Goal: Information Seeking & Learning: Learn about a topic

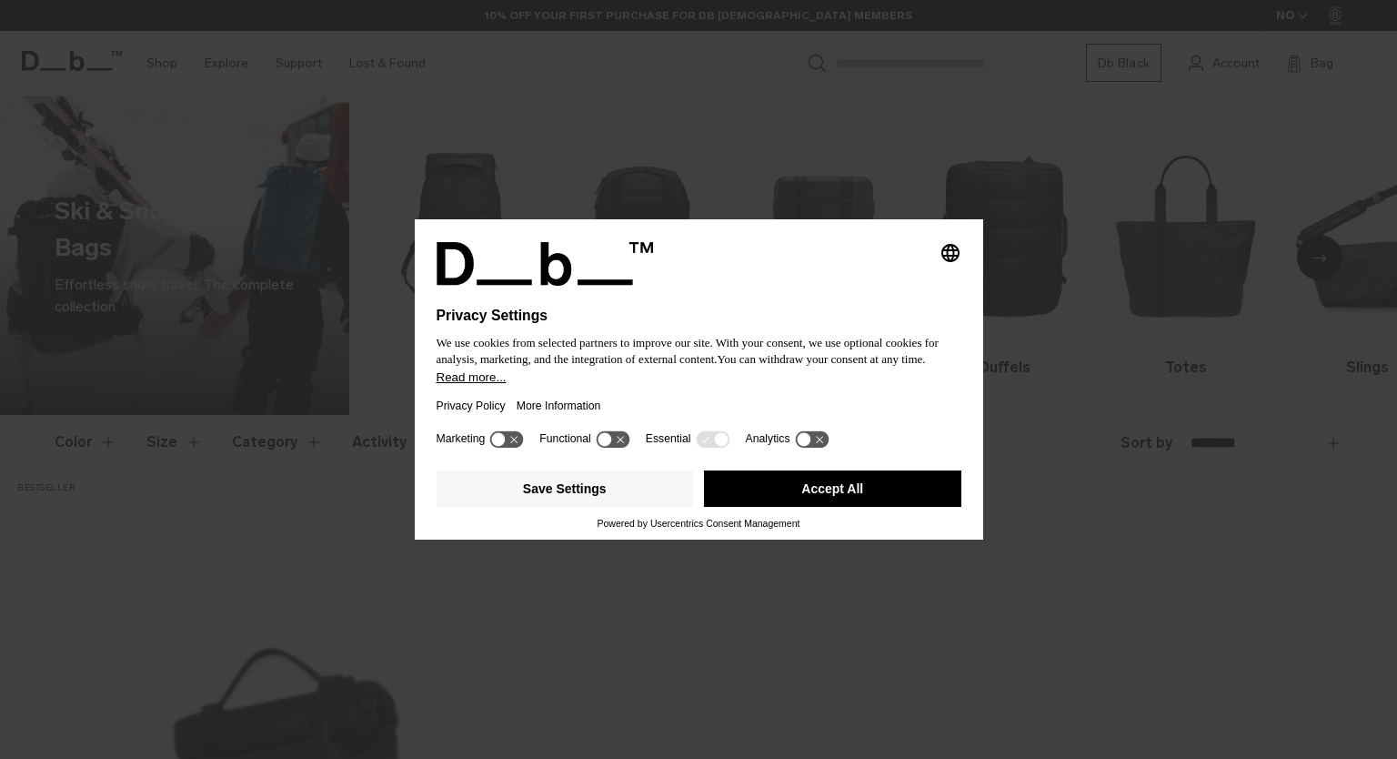
click at [836, 479] on button "Accept All" at bounding box center [832, 488] width 257 height 36
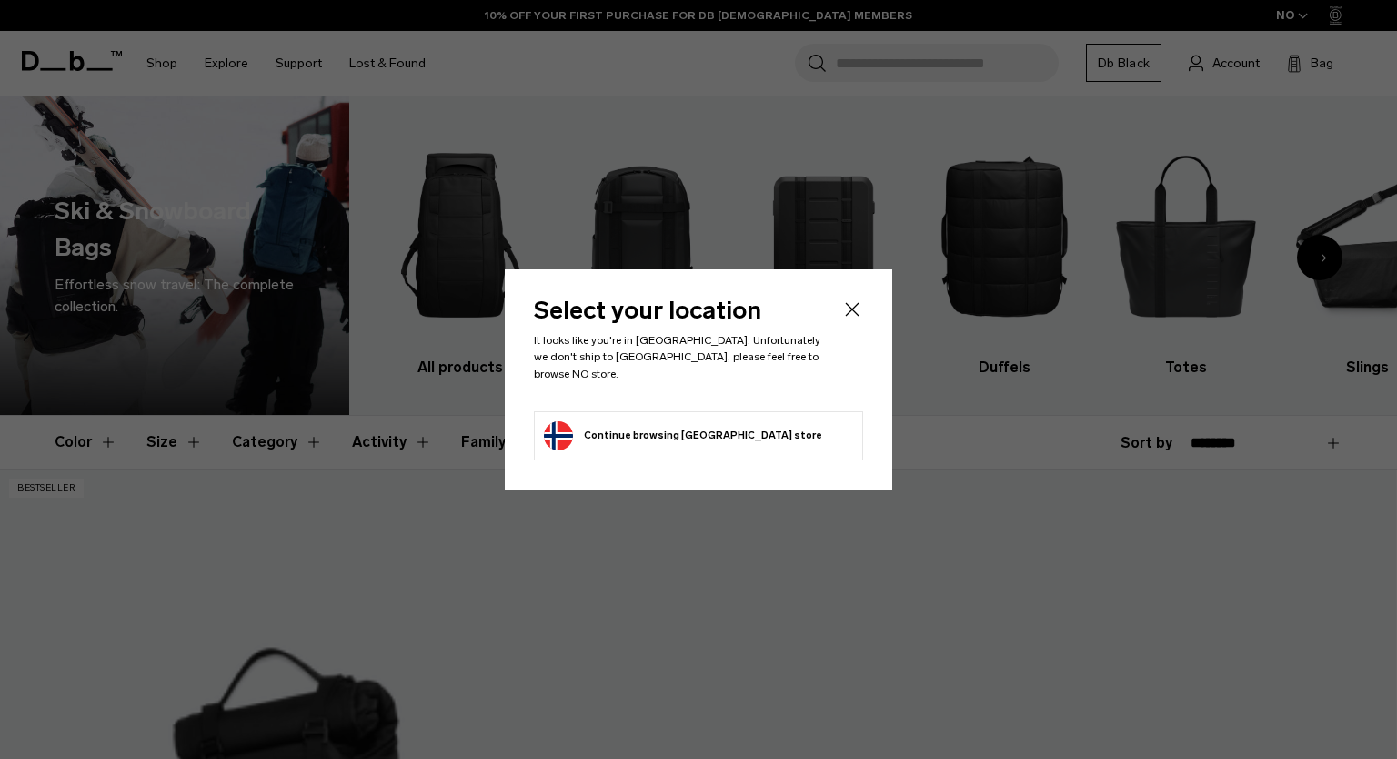
click at [665, 428] on button "Continue browsing Norway store Continue shopping in Norway" at bounding box center [683, 435] width 278 height 29
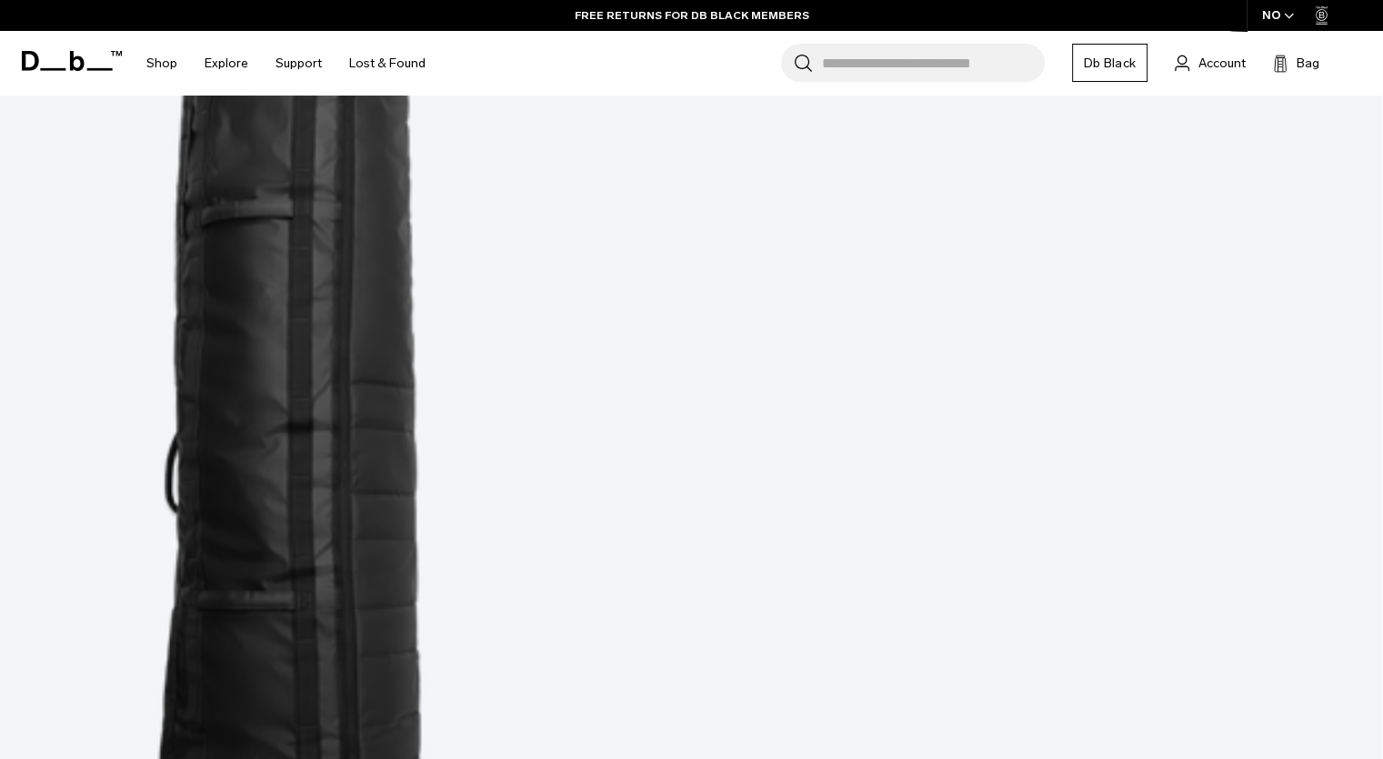
scroll to position [849, 0]
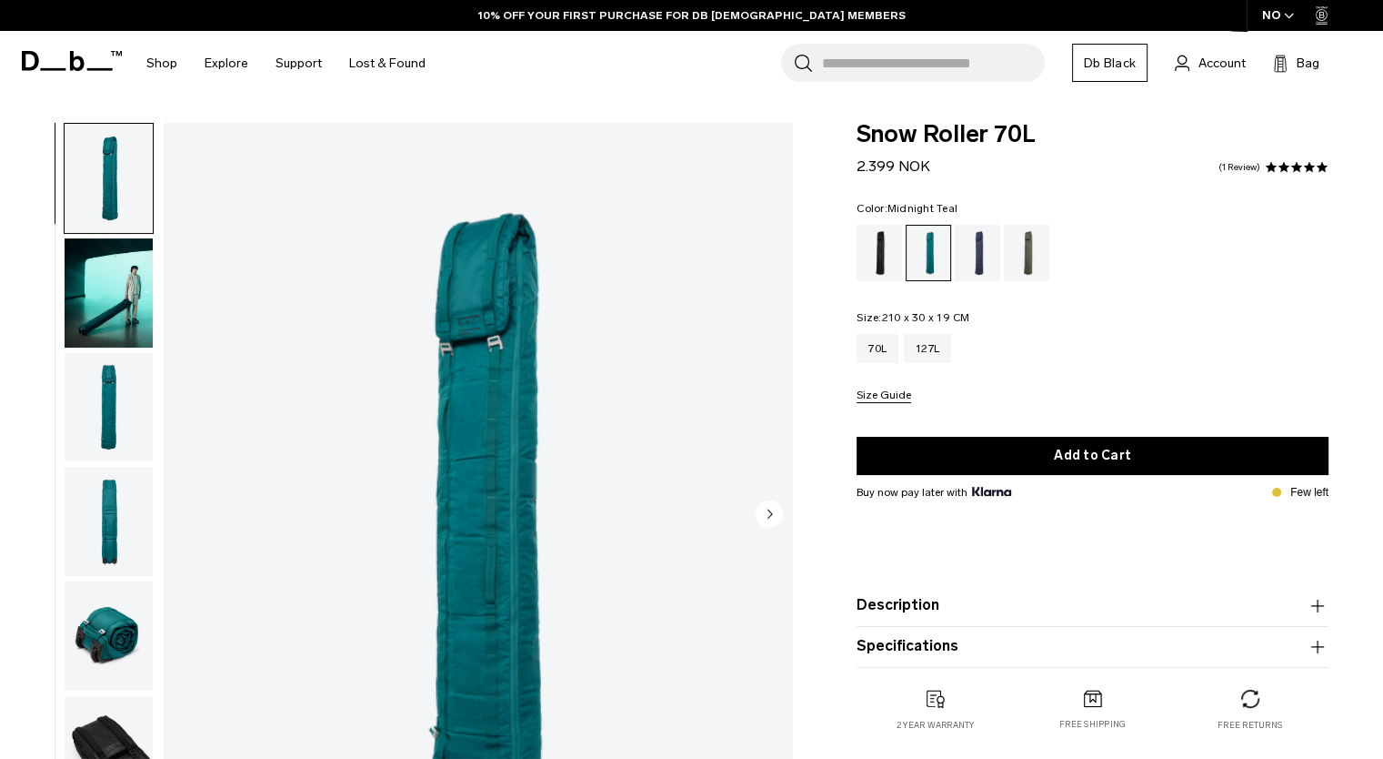
click at [102, 383] on img "button" at bounding box center [109, 407] width 88 height 109
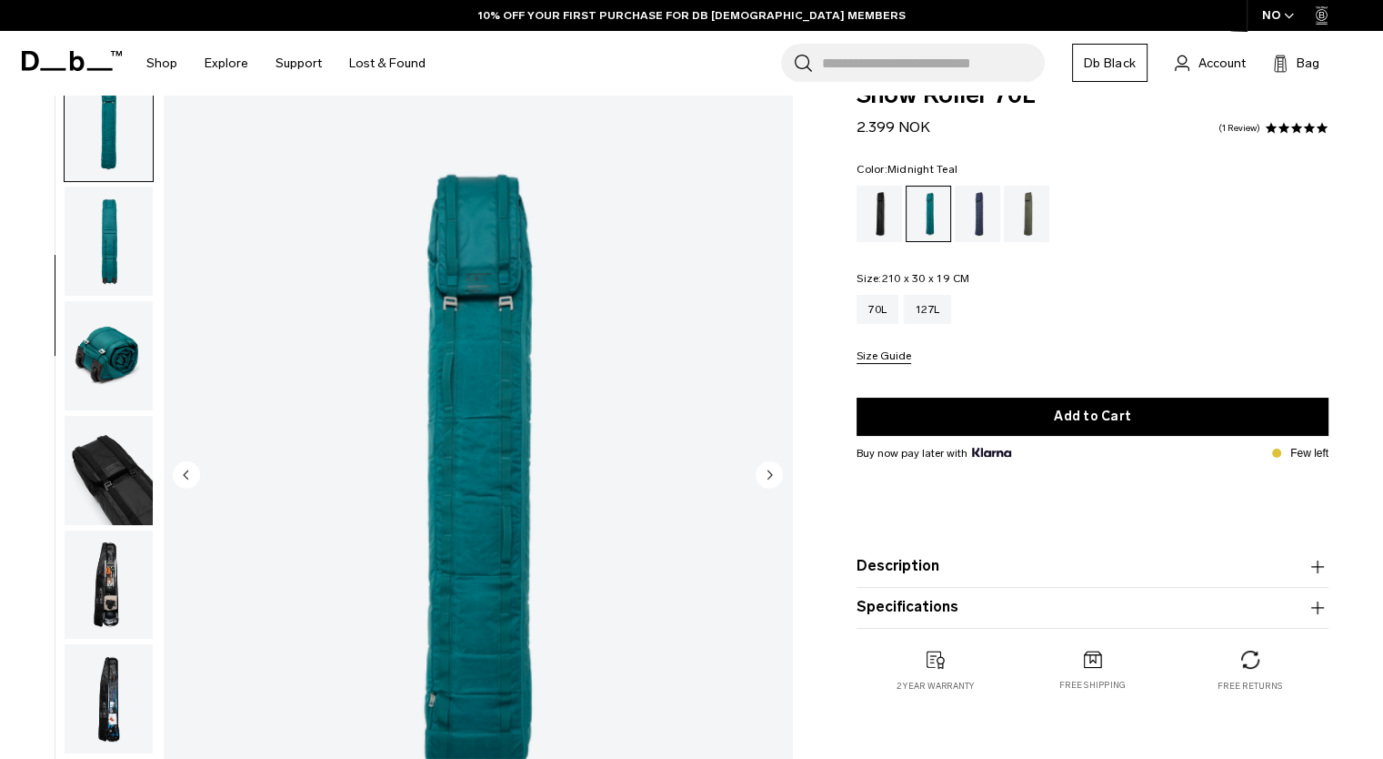
scroll to position [60, 0]
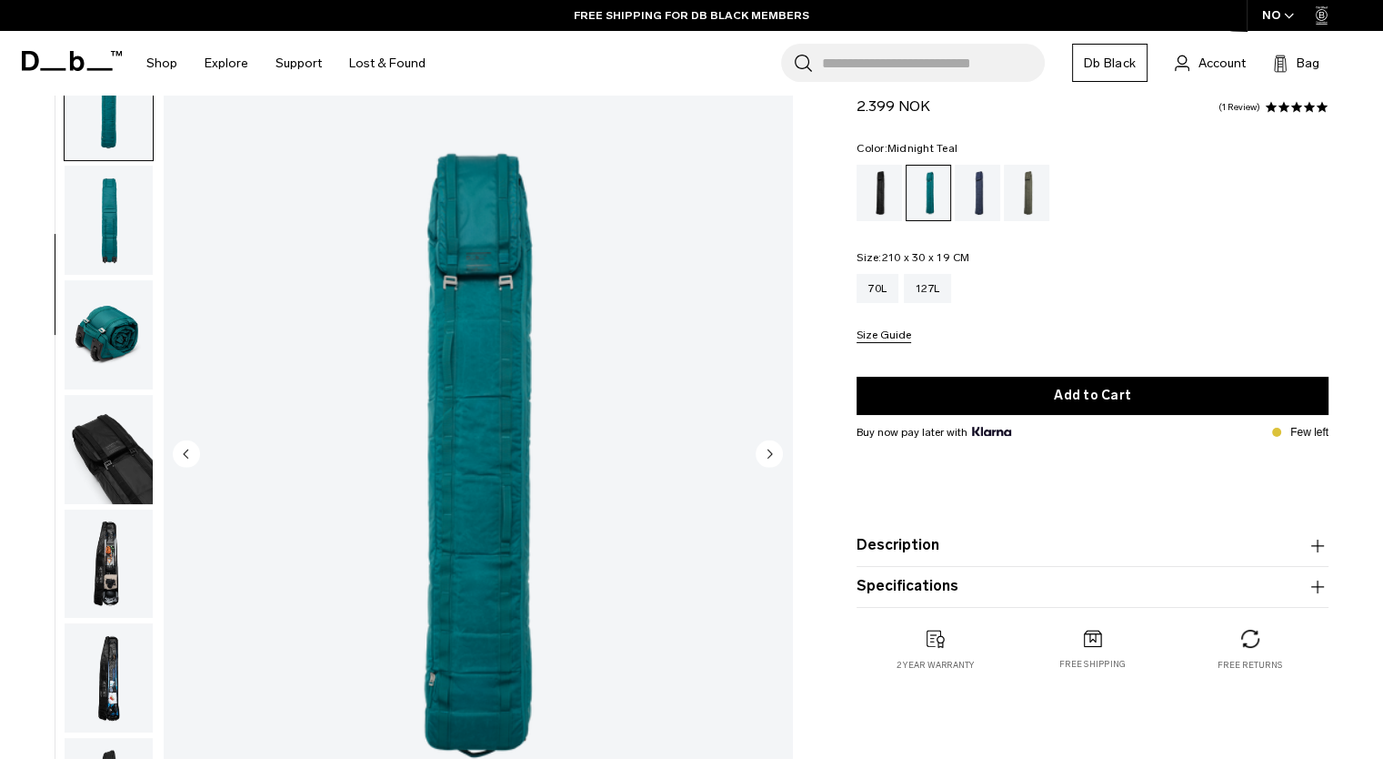
click at [122, 237] on img "button" at bounding box center [109, 220] width 88 height 109
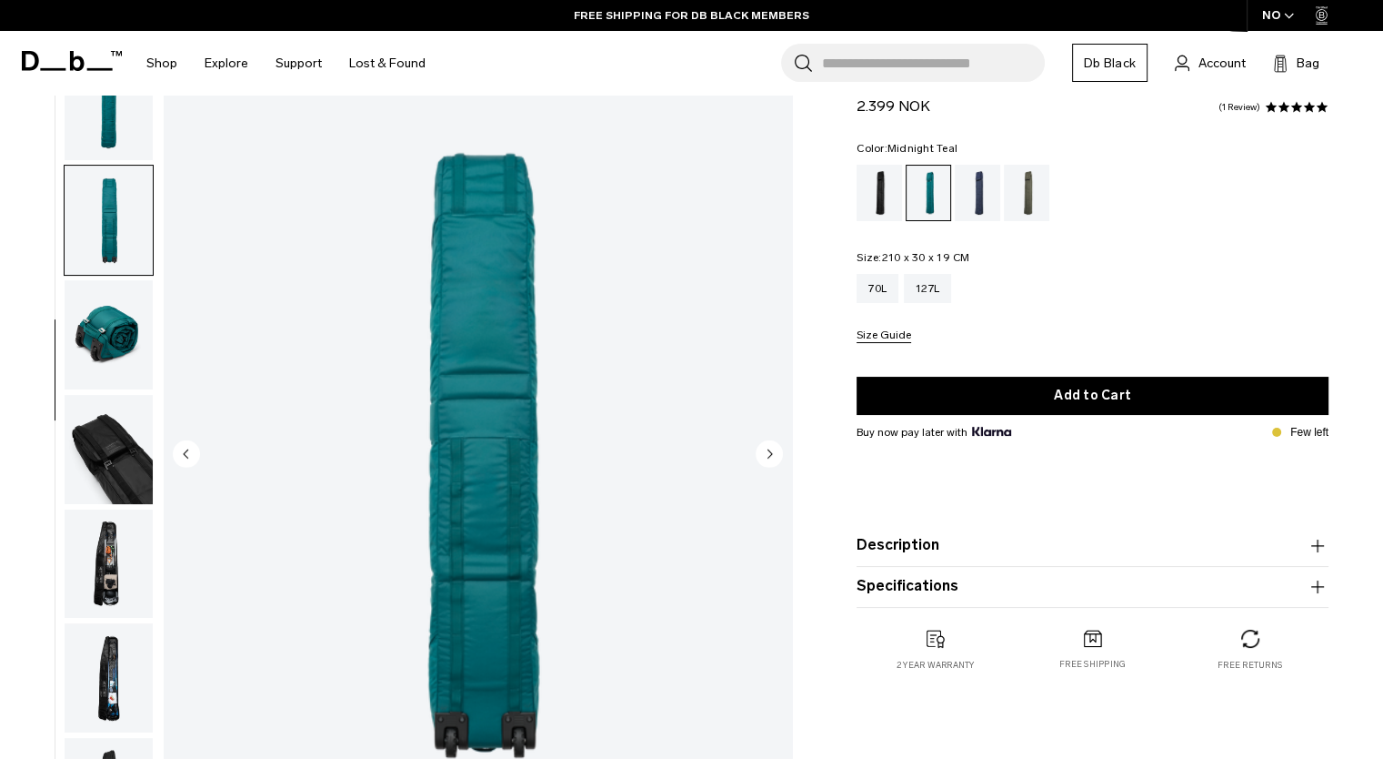
click at [116, 296] on img "button" at bounding box center [109, 334] width 88 height 109
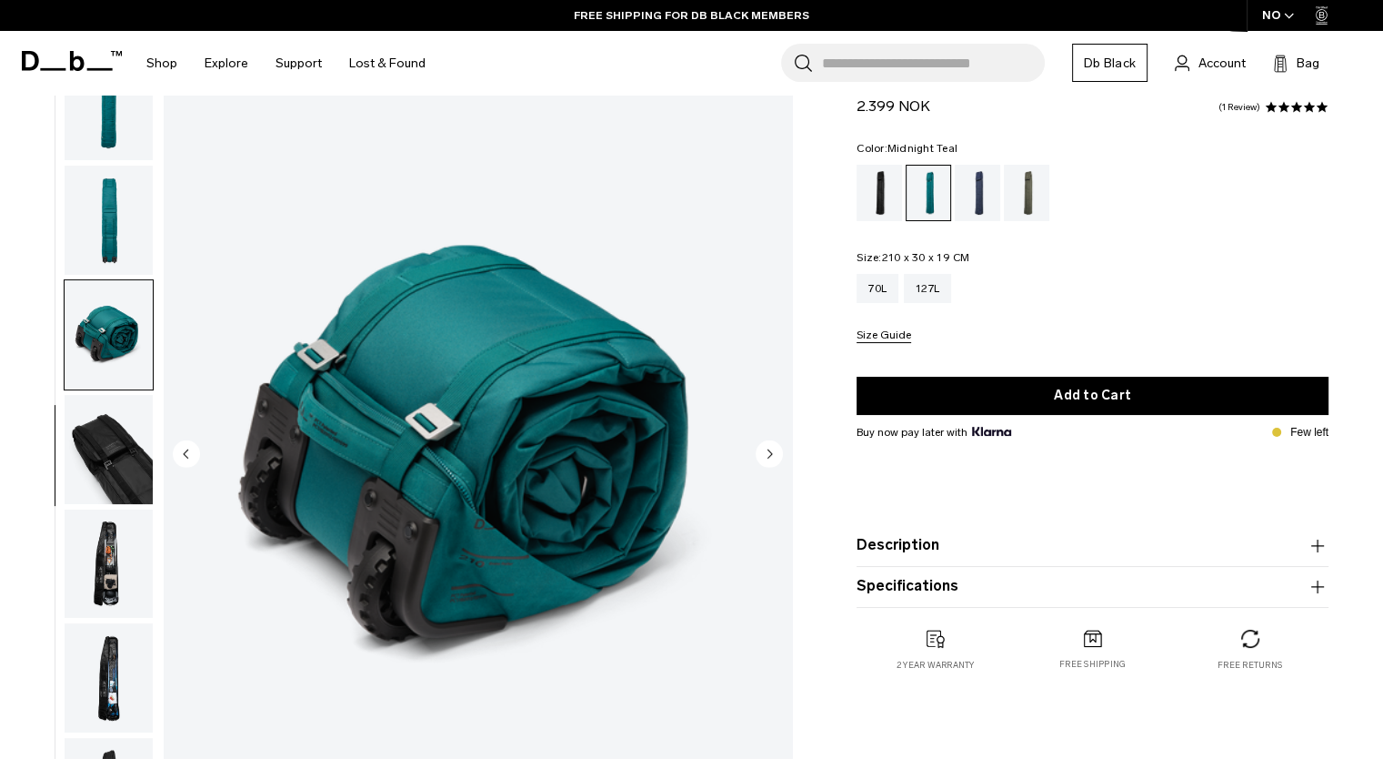
click at [116, 451] on img "button" at bounding box center [109, 449] width 88 height 109
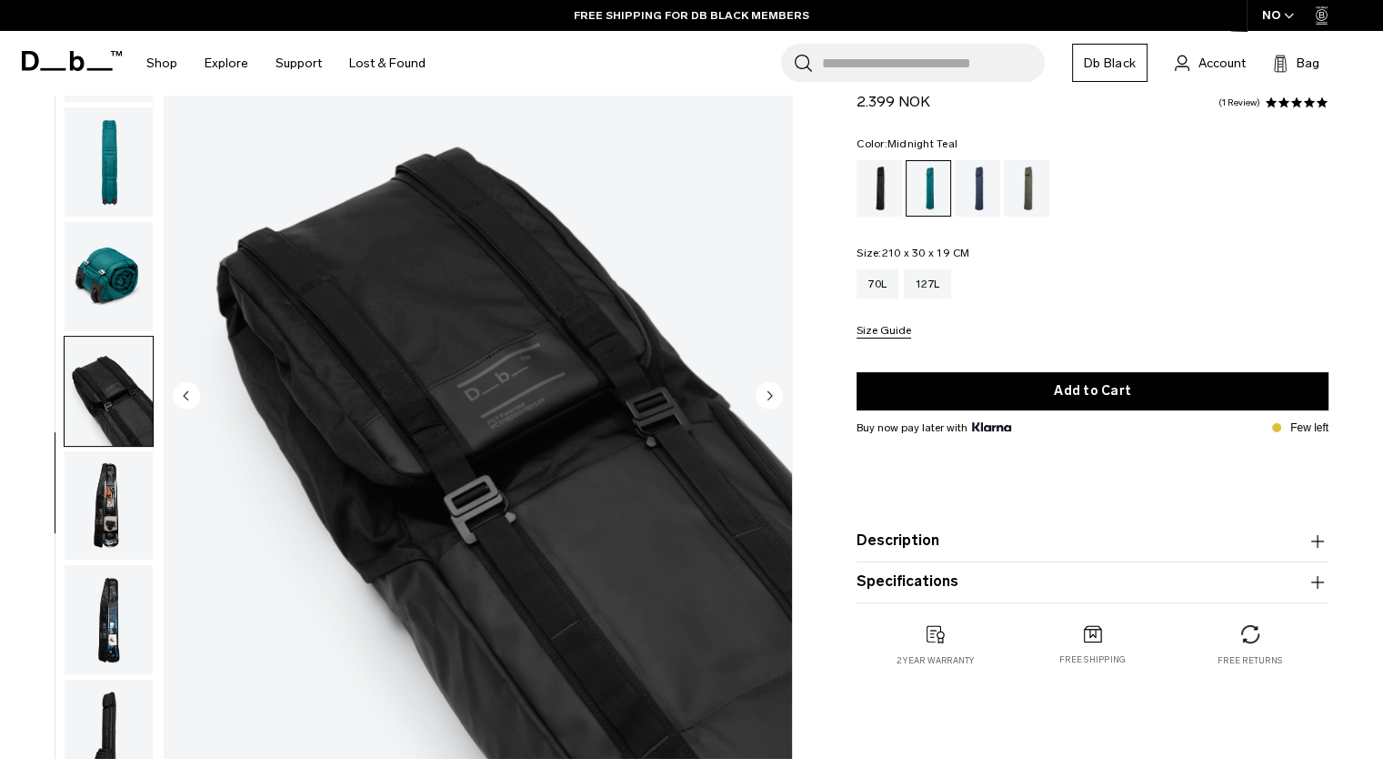
scroll to position [182, 0]
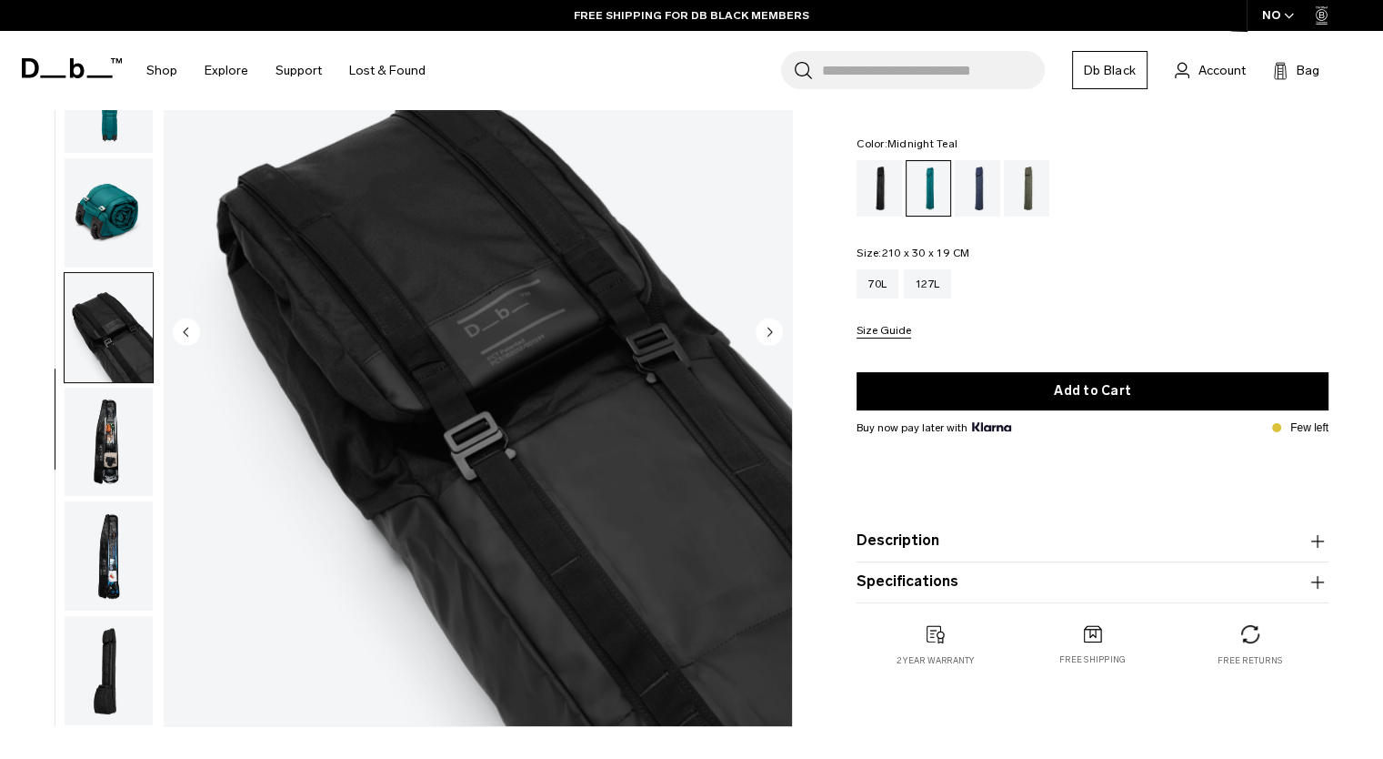
click at [131, 446] on img "button" at bounding box center [109, 441] width 88 height 109
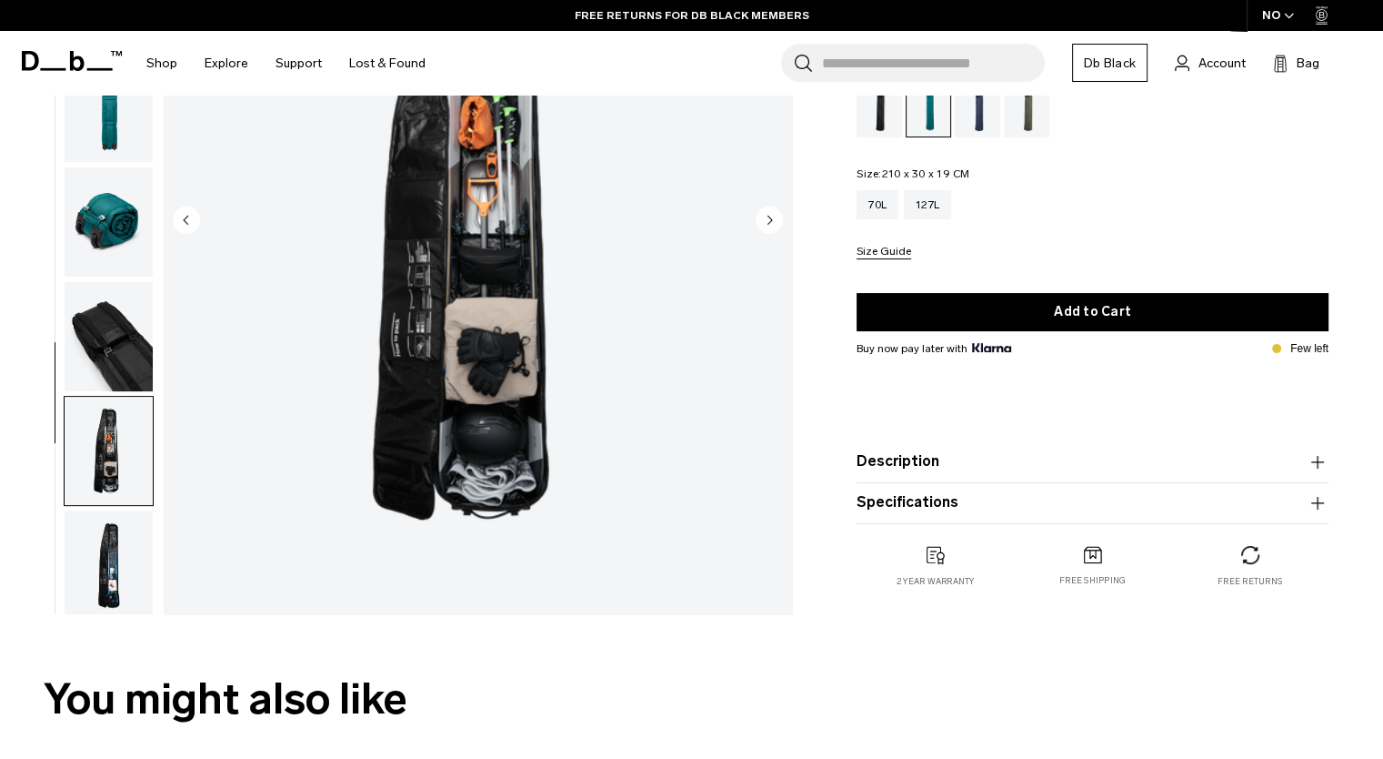
scroll to position [303, 0]
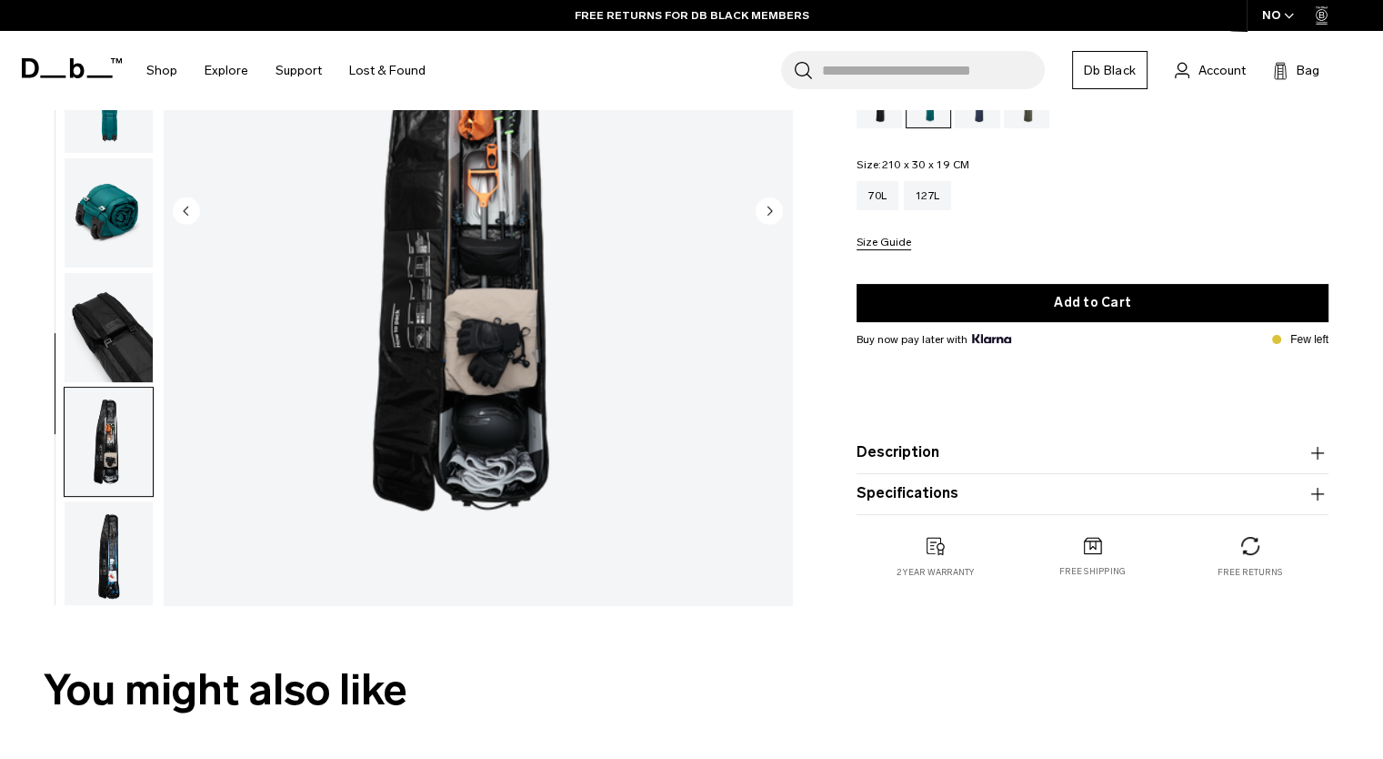
click at [114, 565] on img "button" at bounding box center [109, 555] width 88 height 109
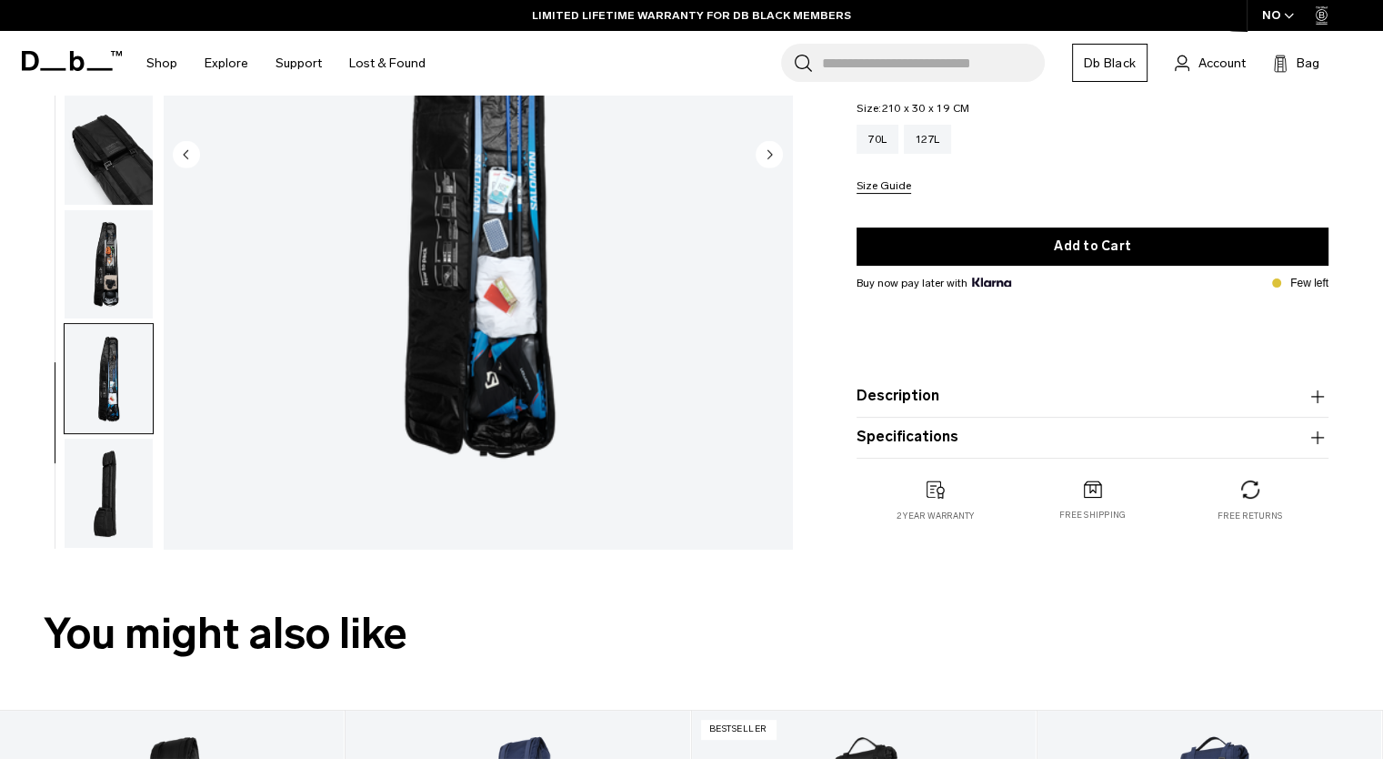
scroll to position [364, 0]
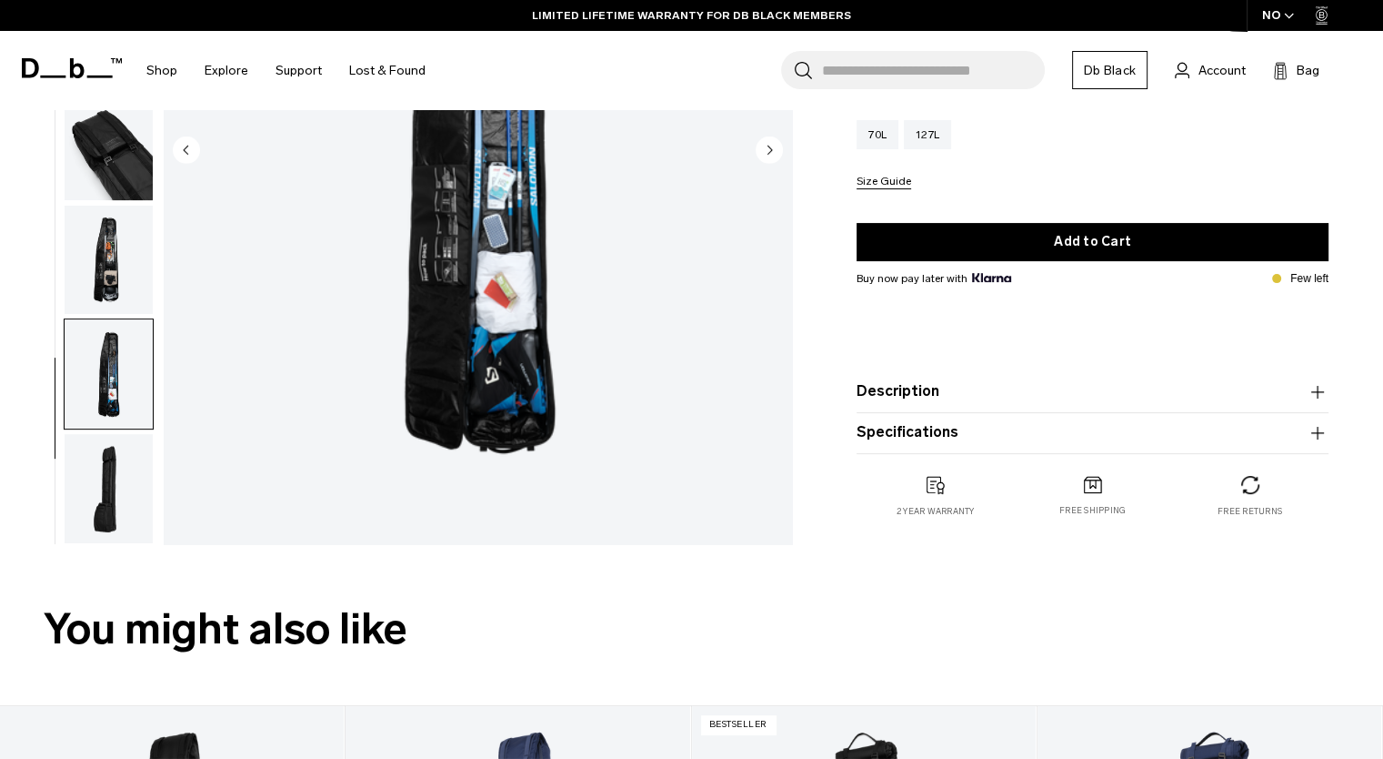
click at [95, 508] on img "button" at bounding box center [109, 488] width 88 height 109
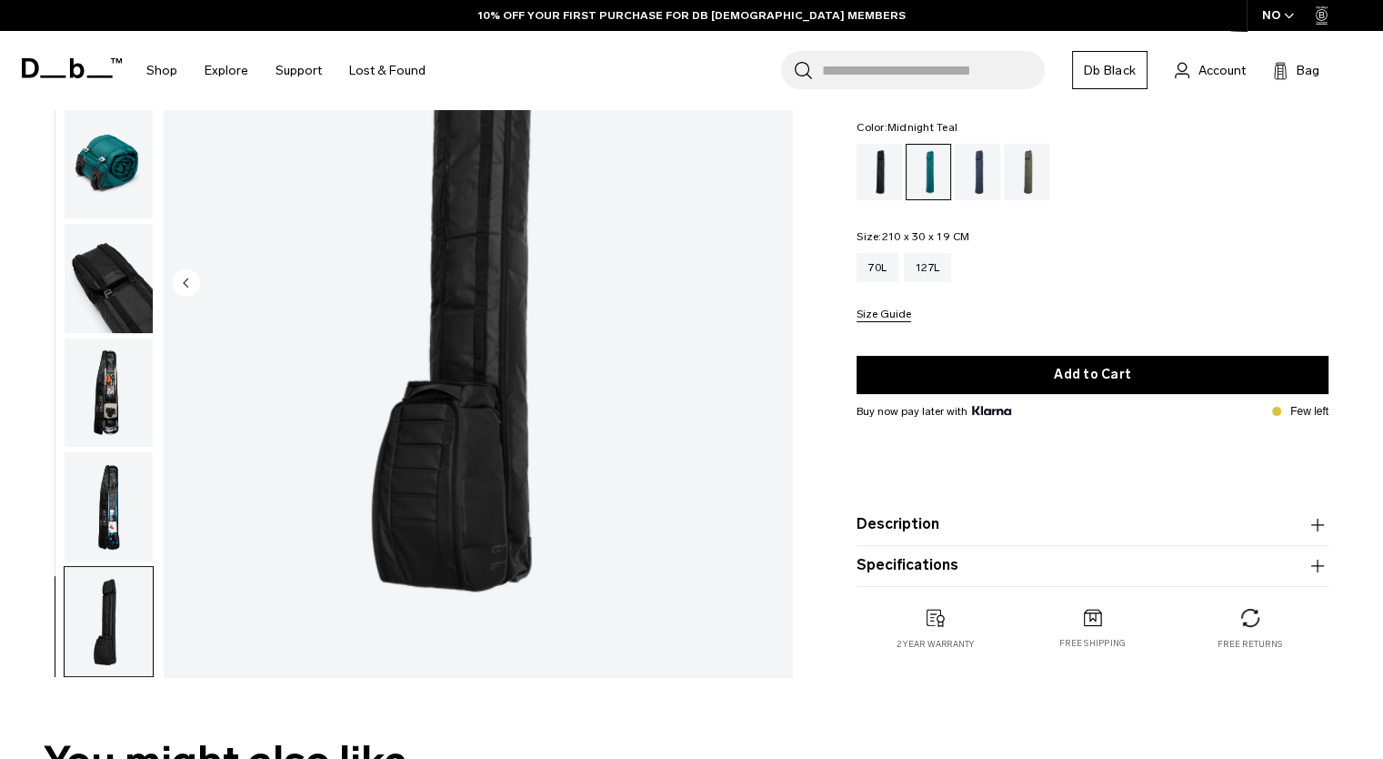
scroll to position [242, 0]
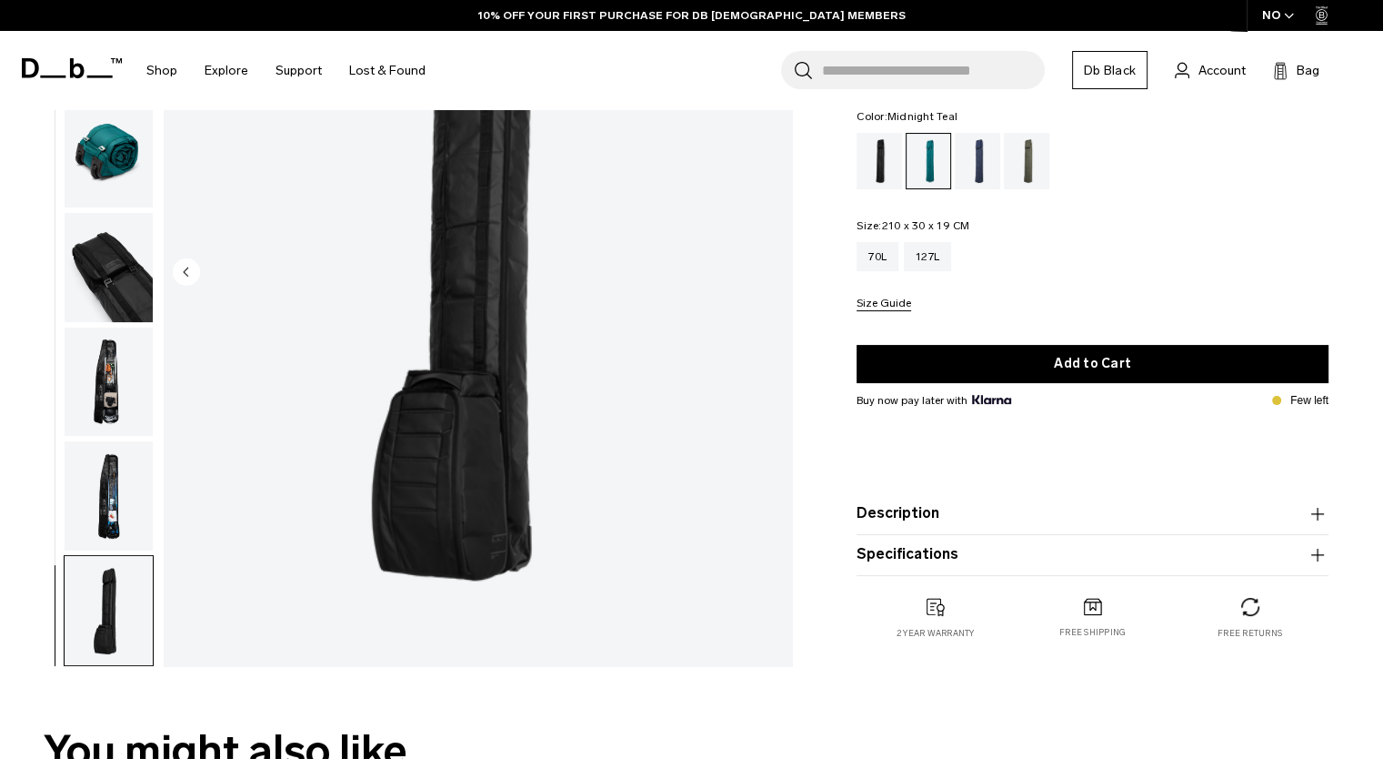
click at [910, 517] on button "Description" at bounding box center [1093, 513] width 472 height 22
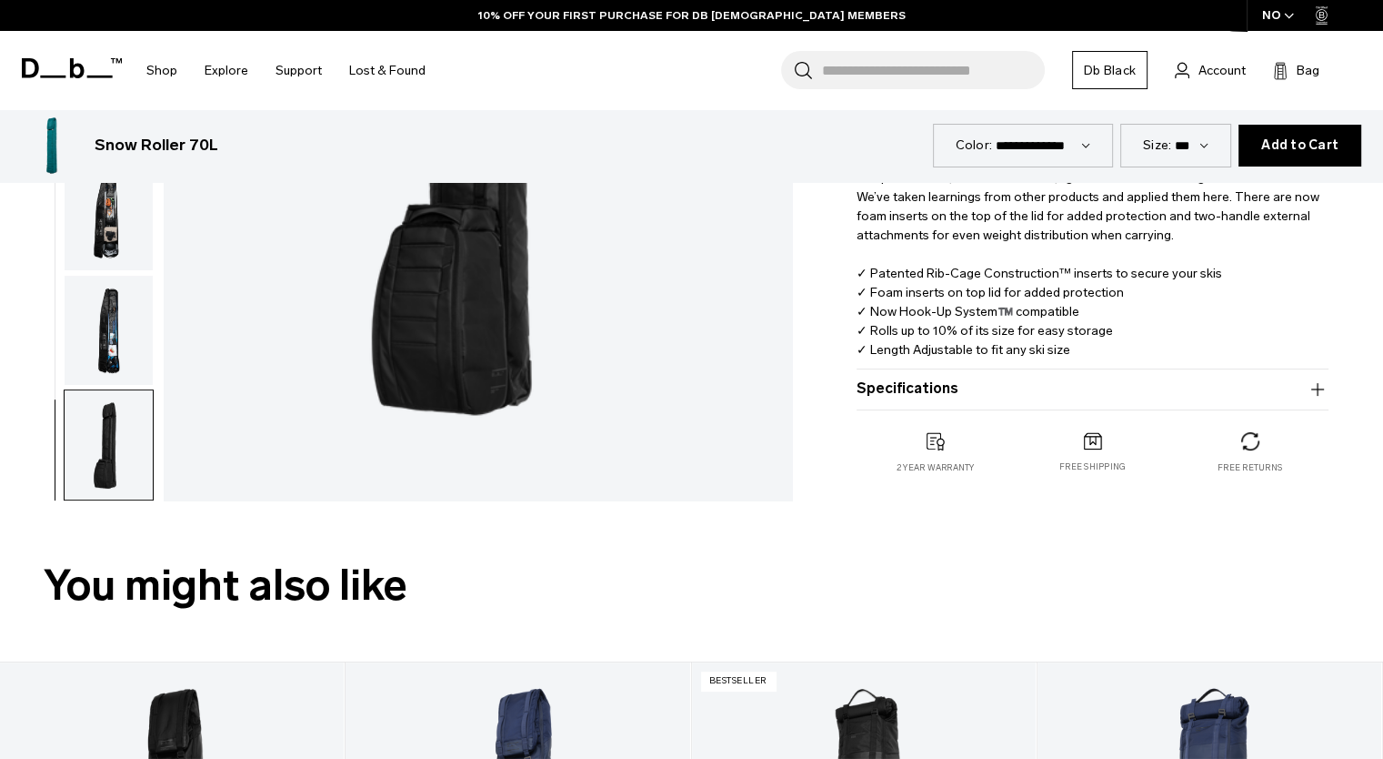
scroll to position [485, 0]
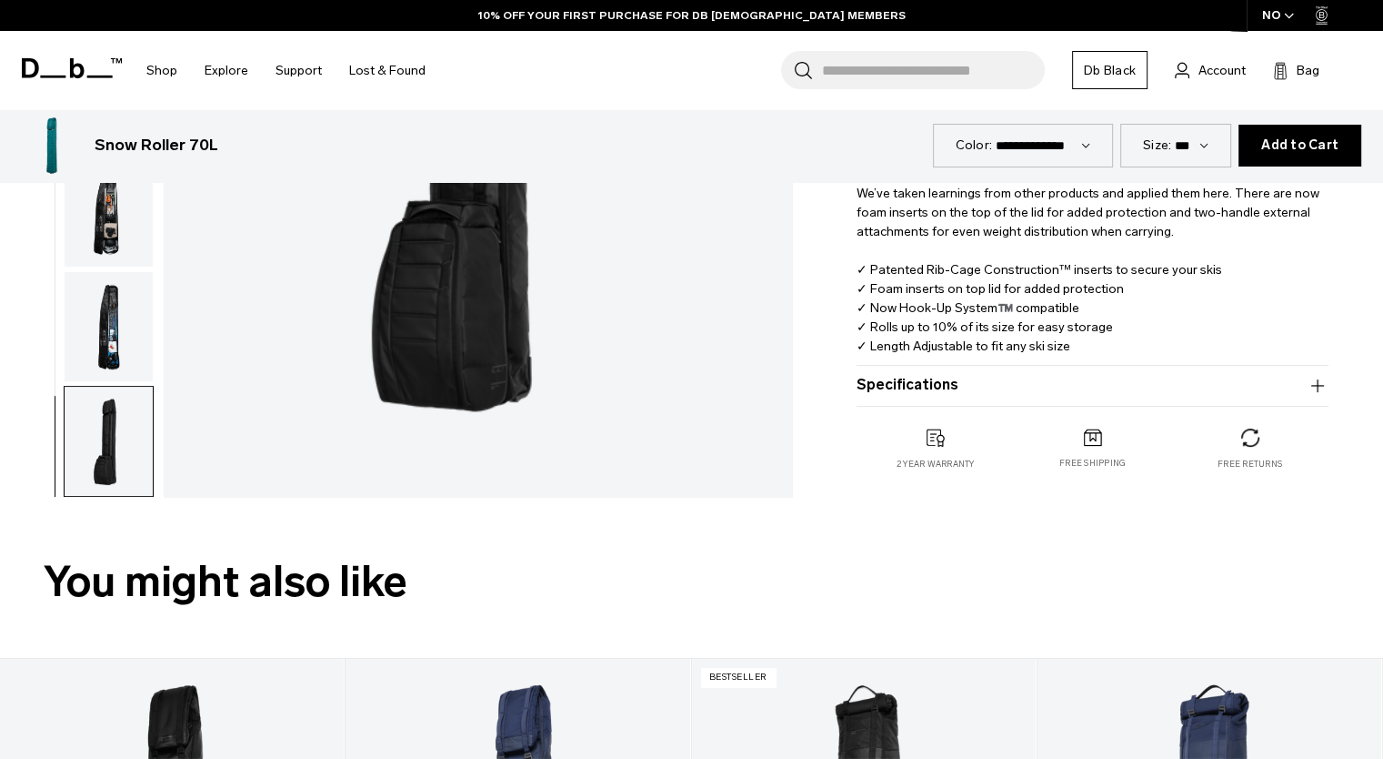
click at [904, 392] on button "Specifications" at bounding box center [1093, 386] width 472 height 22
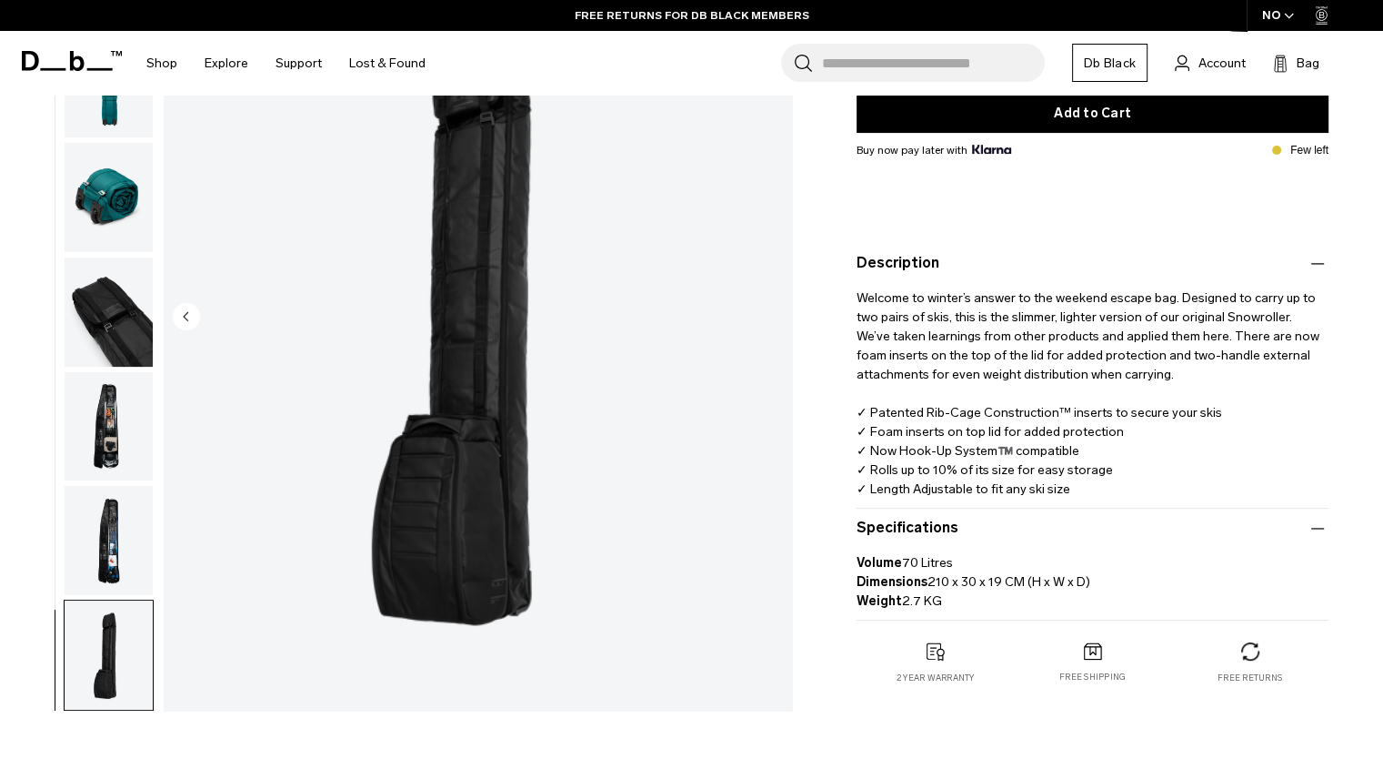
scroll to position [364, 0]
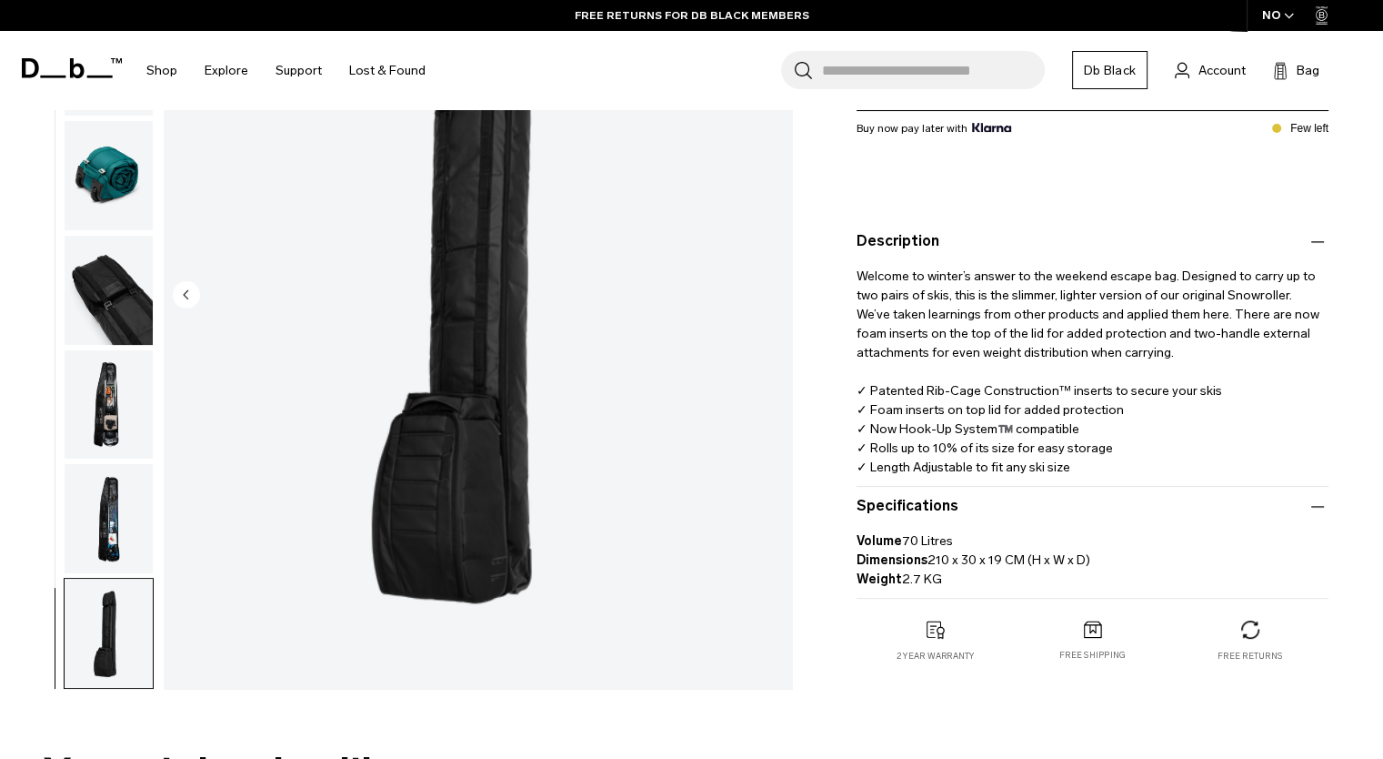
click at [108, 510] on img "button" at bounding box center [109, 519] width 88 height 109
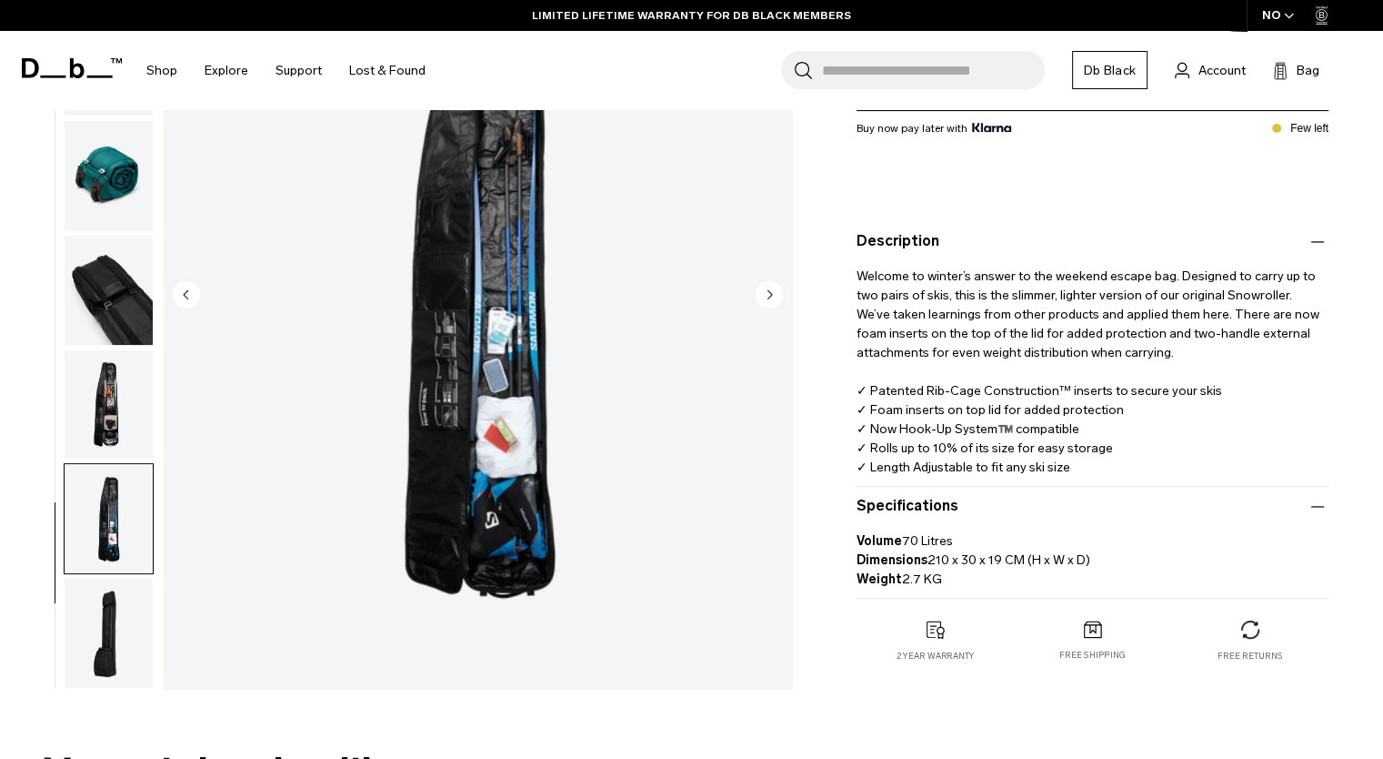
click at [113, 643] on img "button" at bounding box center [109, 633] width 88 height 109
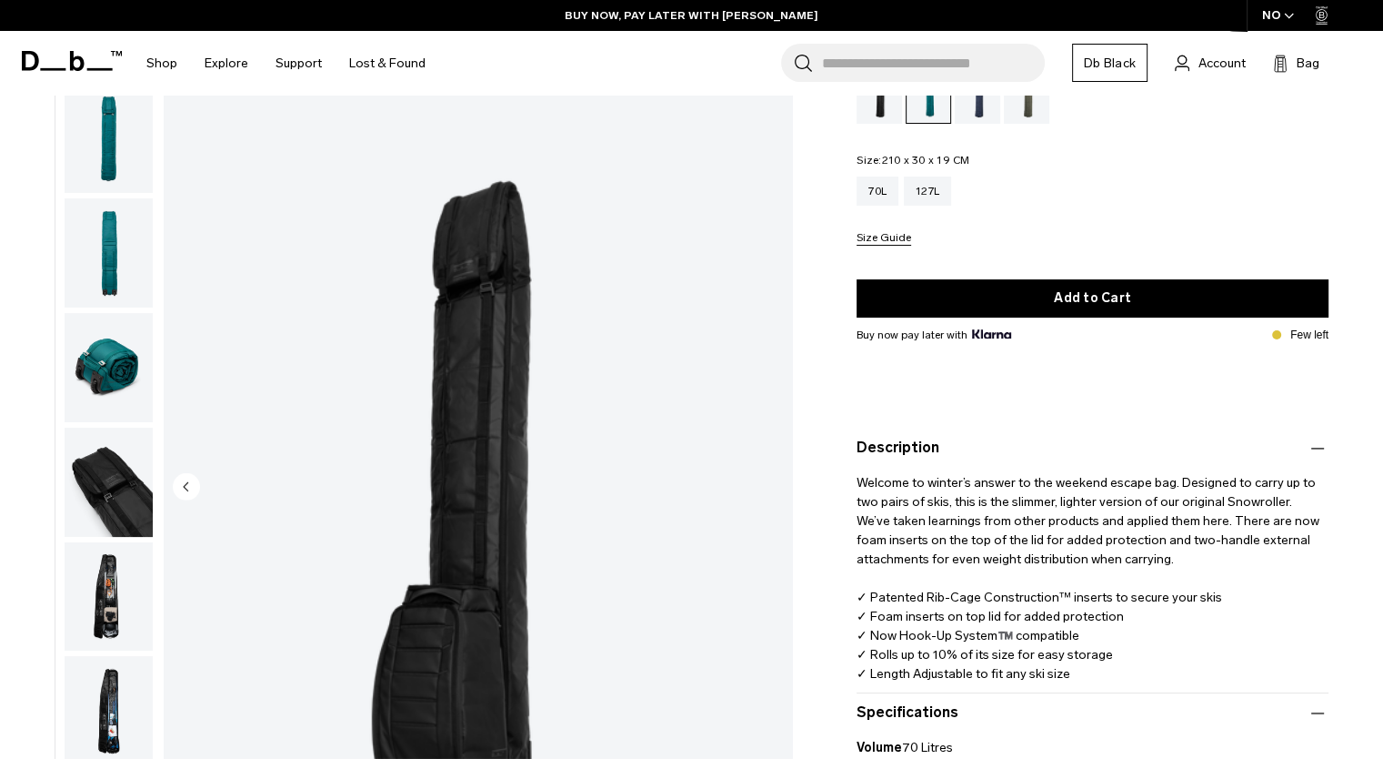
scroll to position [0, 0]
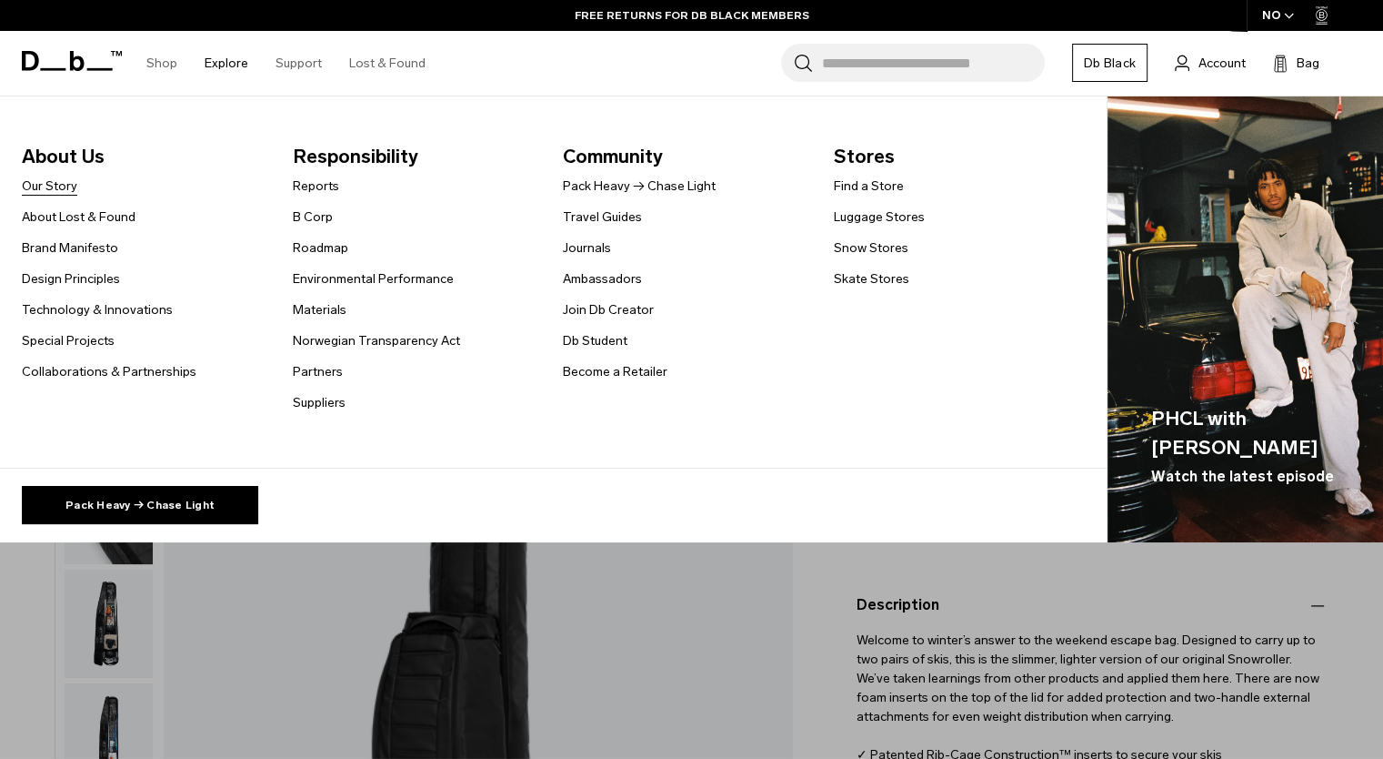
click at [56, 183] on link "Our Story" at bounding box center [49, 185] width 55 height 19
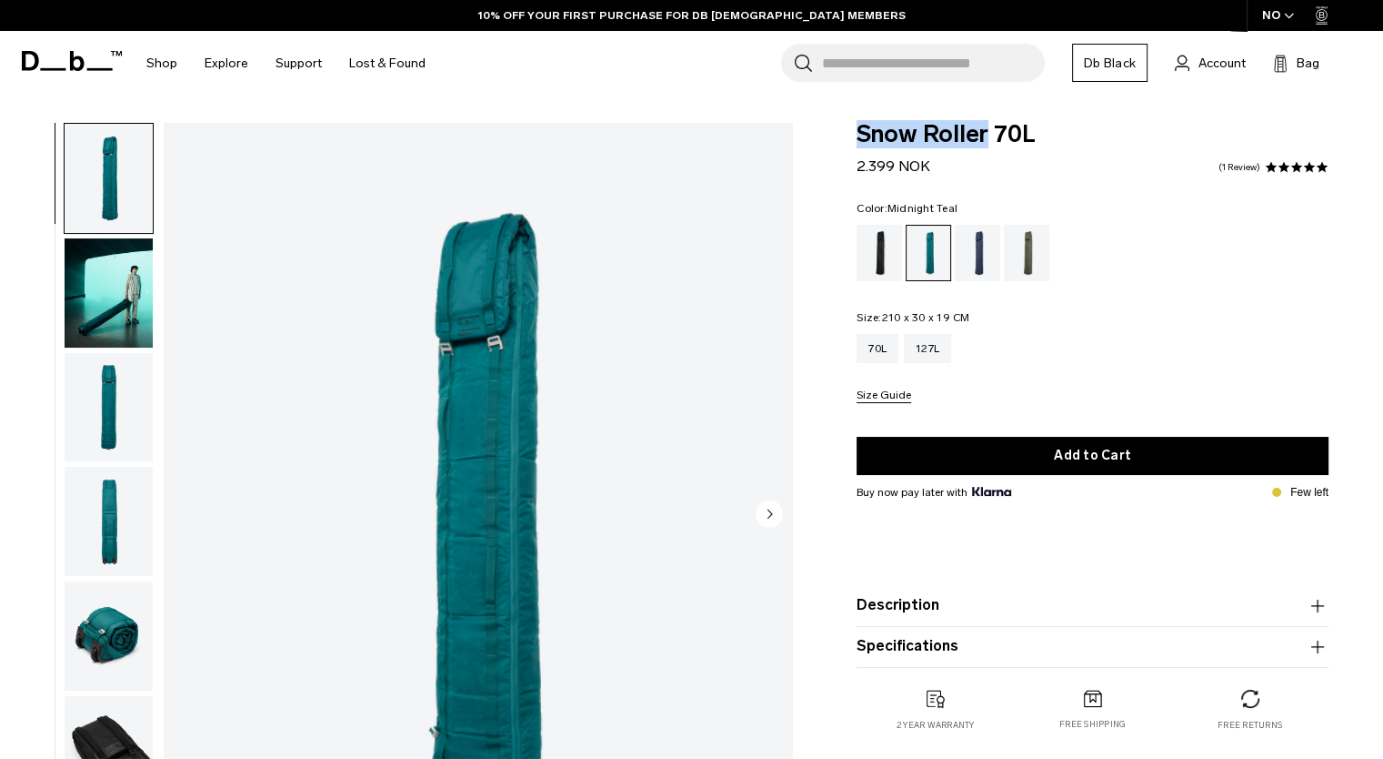
drag, startPoint x: 920, startPoint y: 136, endPoint x: 985, endPoint y: 134, distance: 65.5
click at [985, 134] on div "Snow Roller 70L 2.399 NOK 5.0 star rating 1 Review Color: Midnight Teal Out of …" at bounding box center [1092, 445] width 581 height 644
click at [957, 255] on div "Blue Hour" at bounding box center [978, 253] width 46 height 56
click at [974, 256] on div "Blue Hour" at bounding box center [978, 253] width 46 height 56
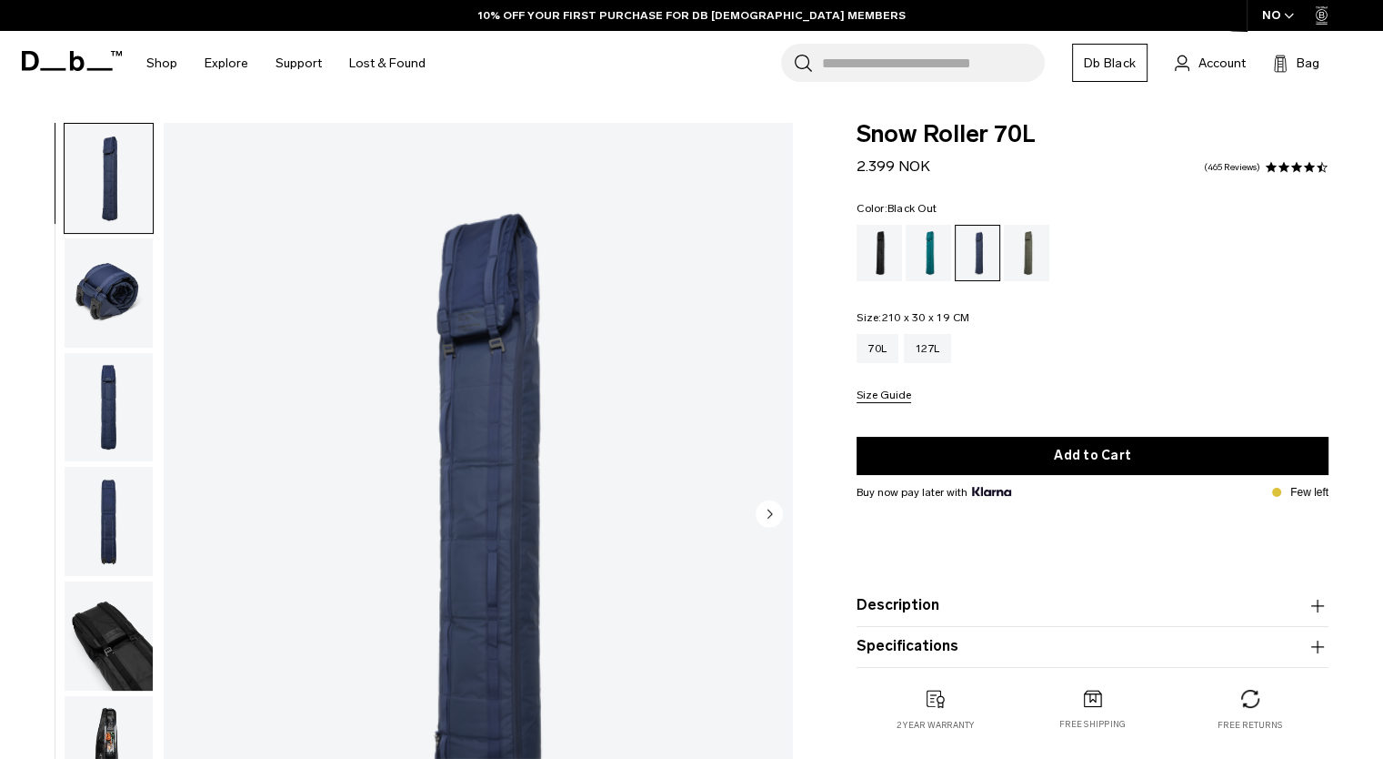
click at [884, 269] on div "Black Out" at bounding box center [880, 253] width 46 height 56
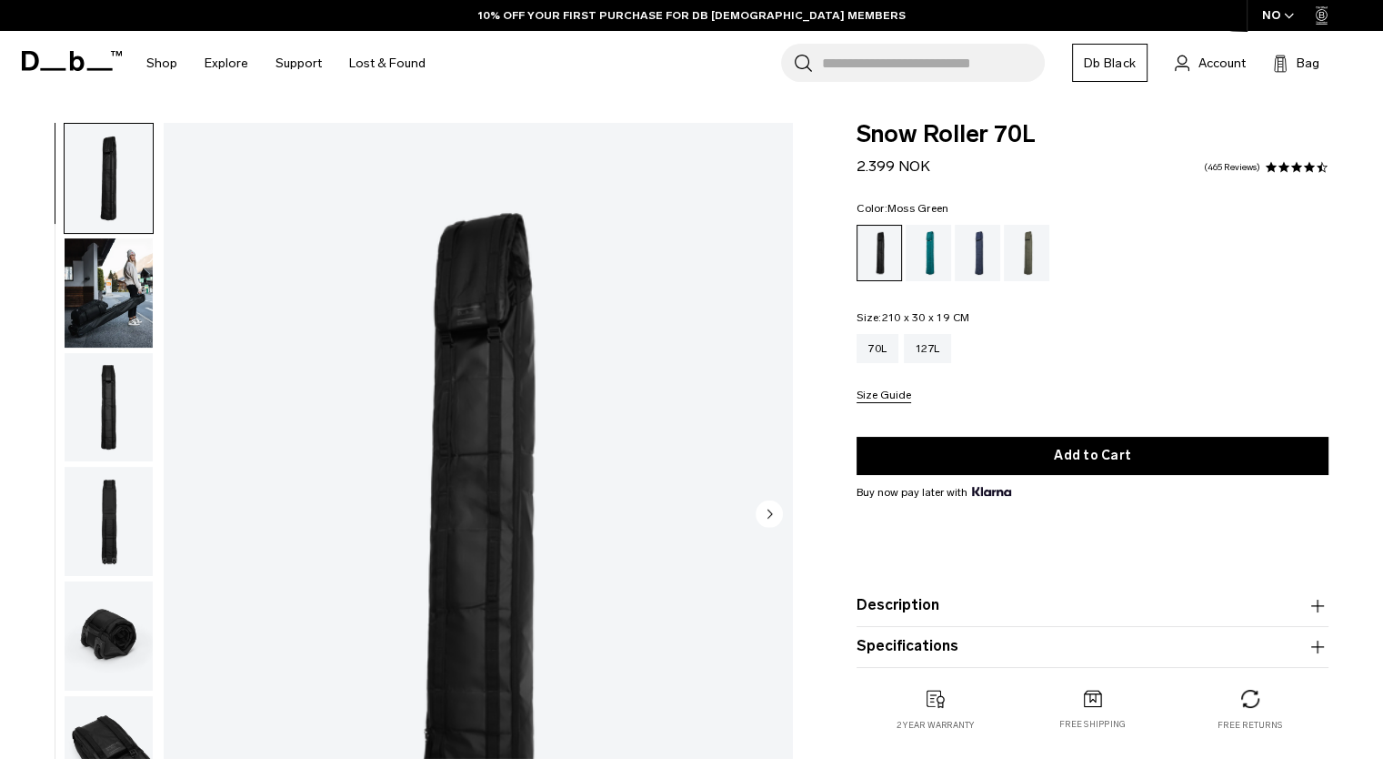
click at [1033, 253] on div "Moss Green" at bounding box center [1027, 253] width 46 height 56
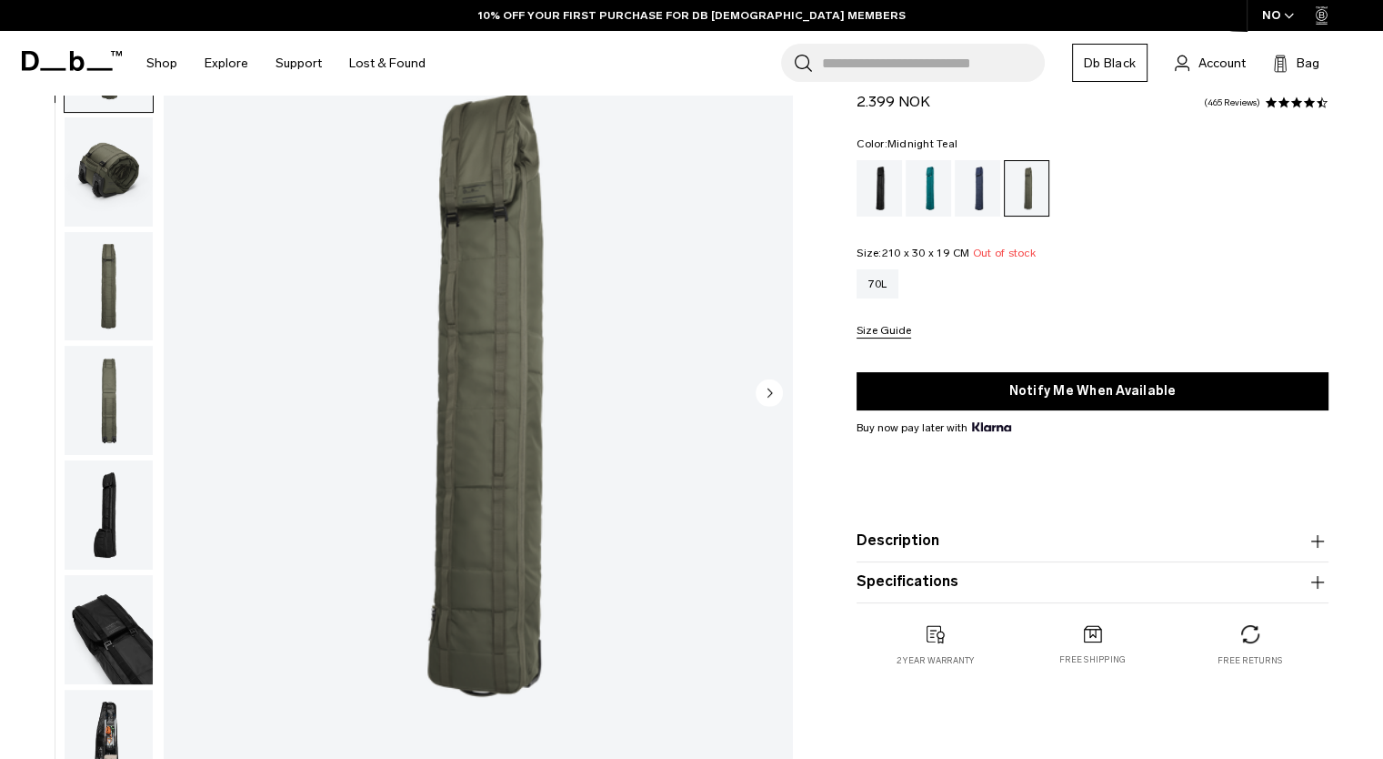
click at [931, 188] on div "Midnight Teal" at bounding box center [929, 188] width 46 height 56
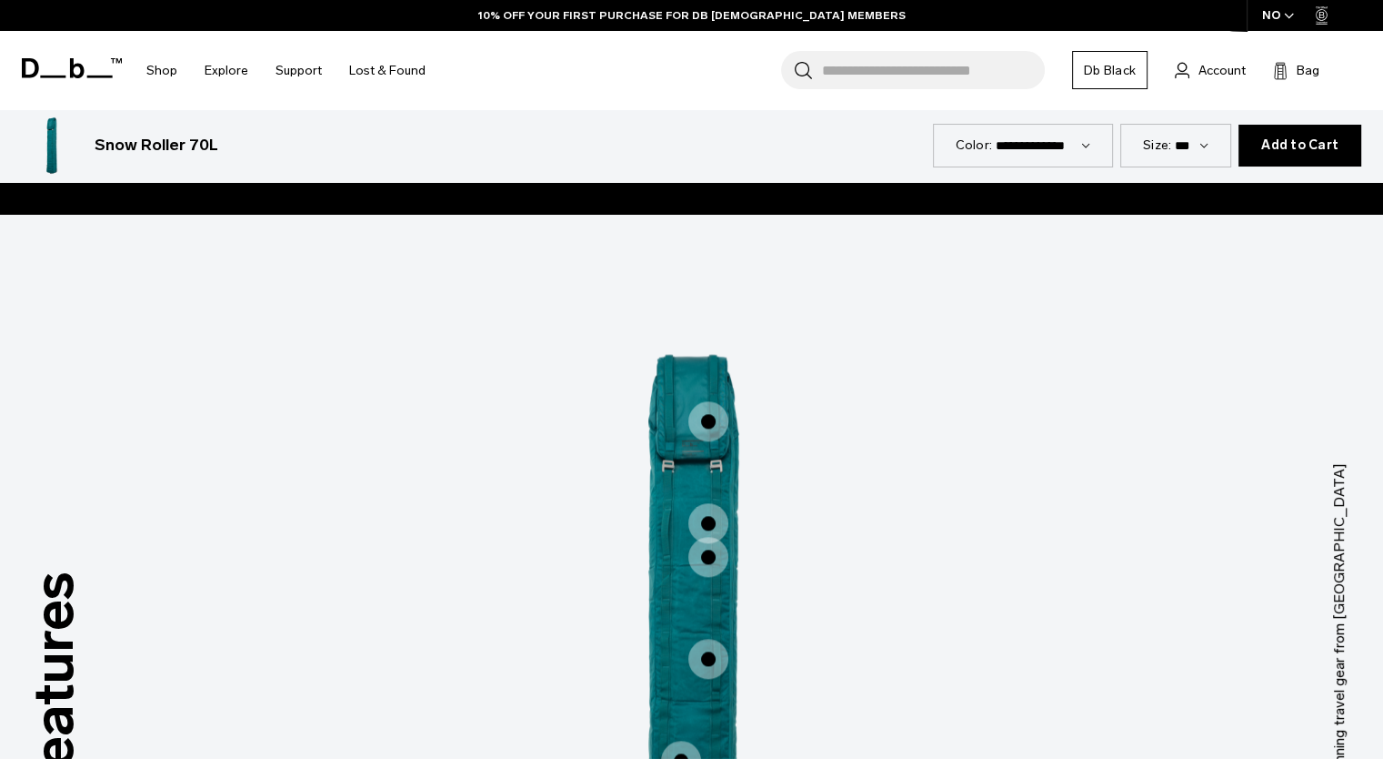
scroll to position [2243, 0]
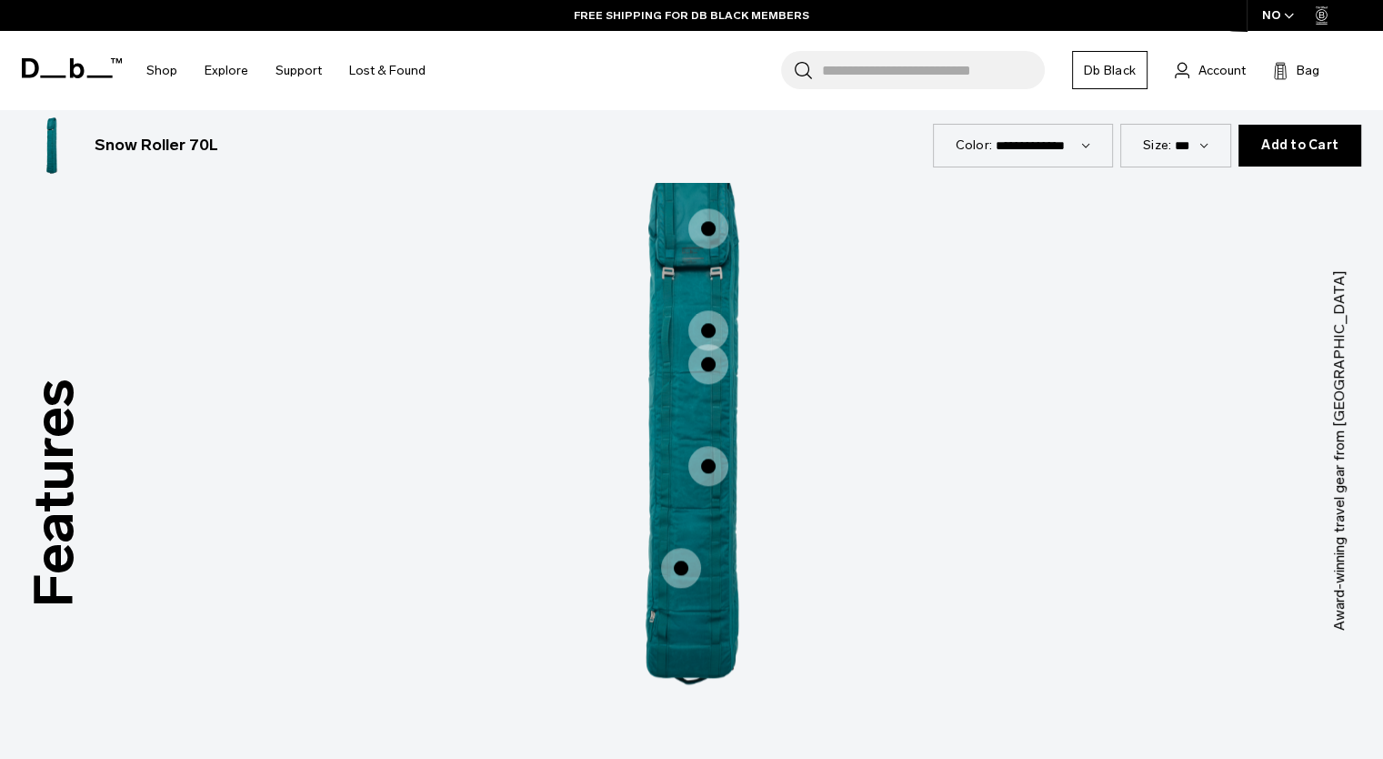
click at [700, 463] on span "1 / 3" at bounding box center [709, 466] width 40 height 40
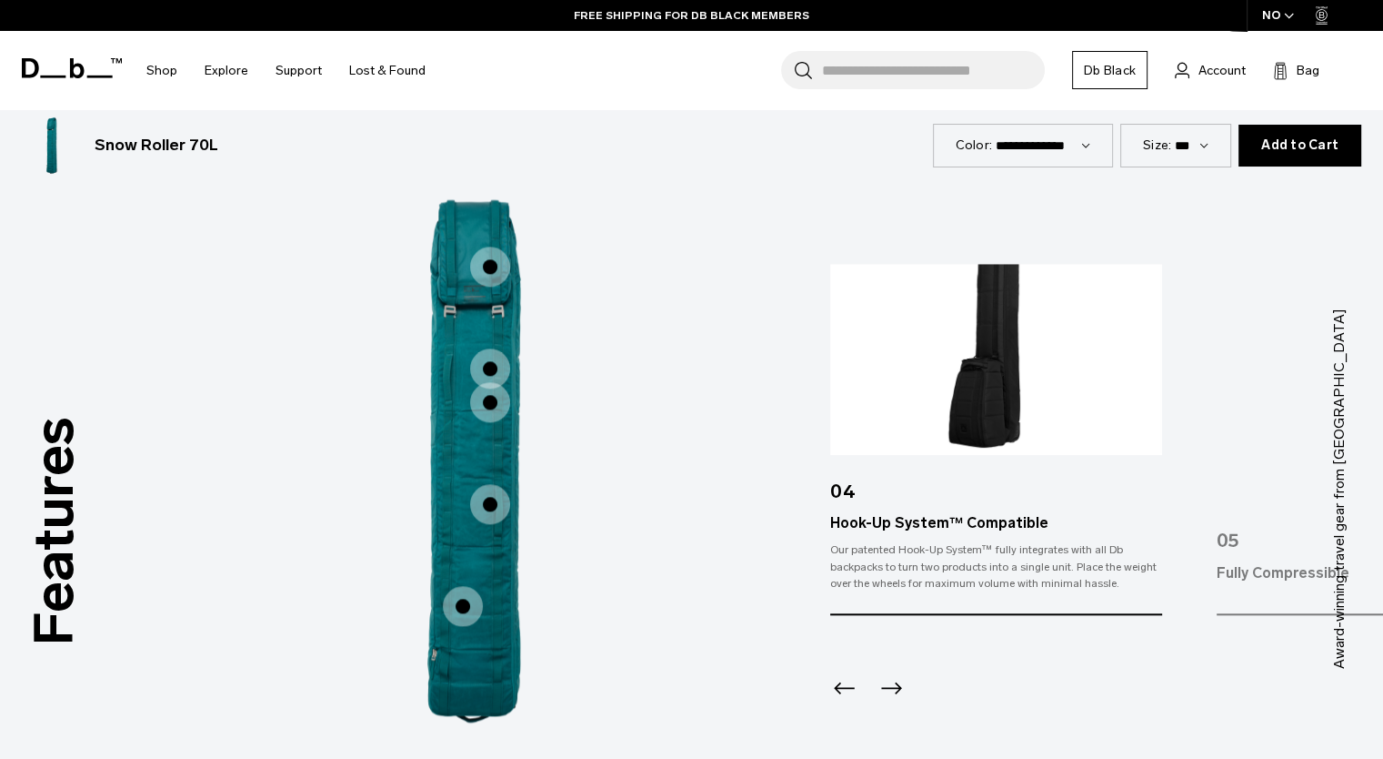
scroll to position [2183, 0]
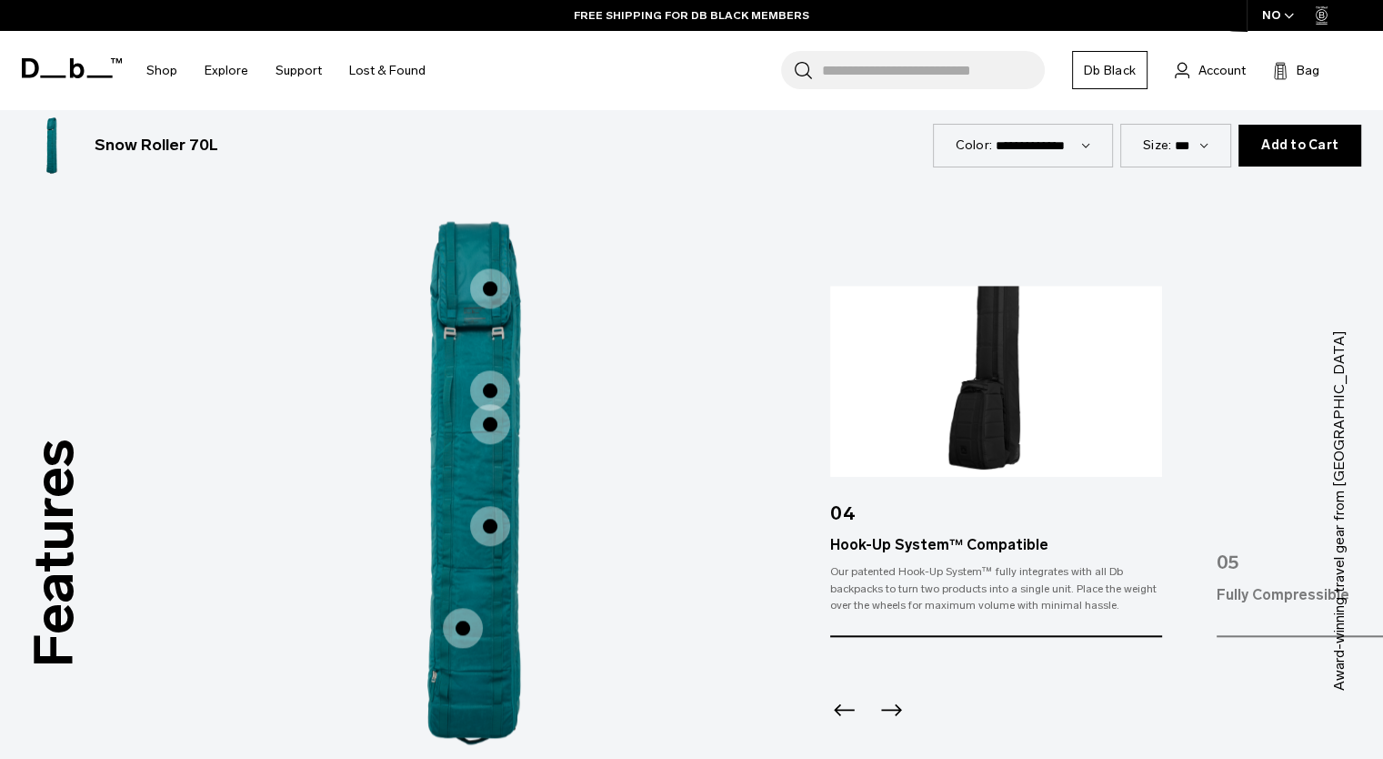
click at [469, 626] on span "1 / 3" at bounding box center [463, 628] width 40 height 40
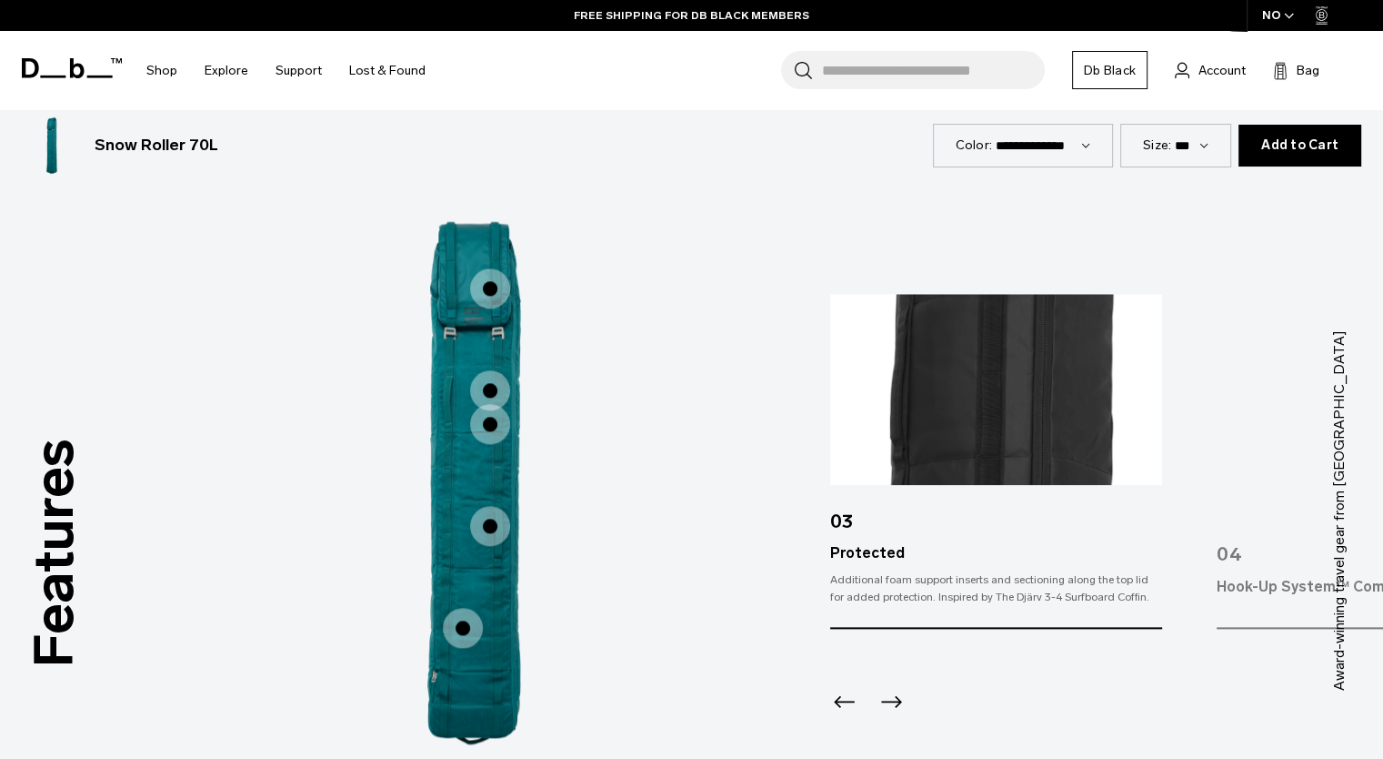
scroll to position [2122, 0]
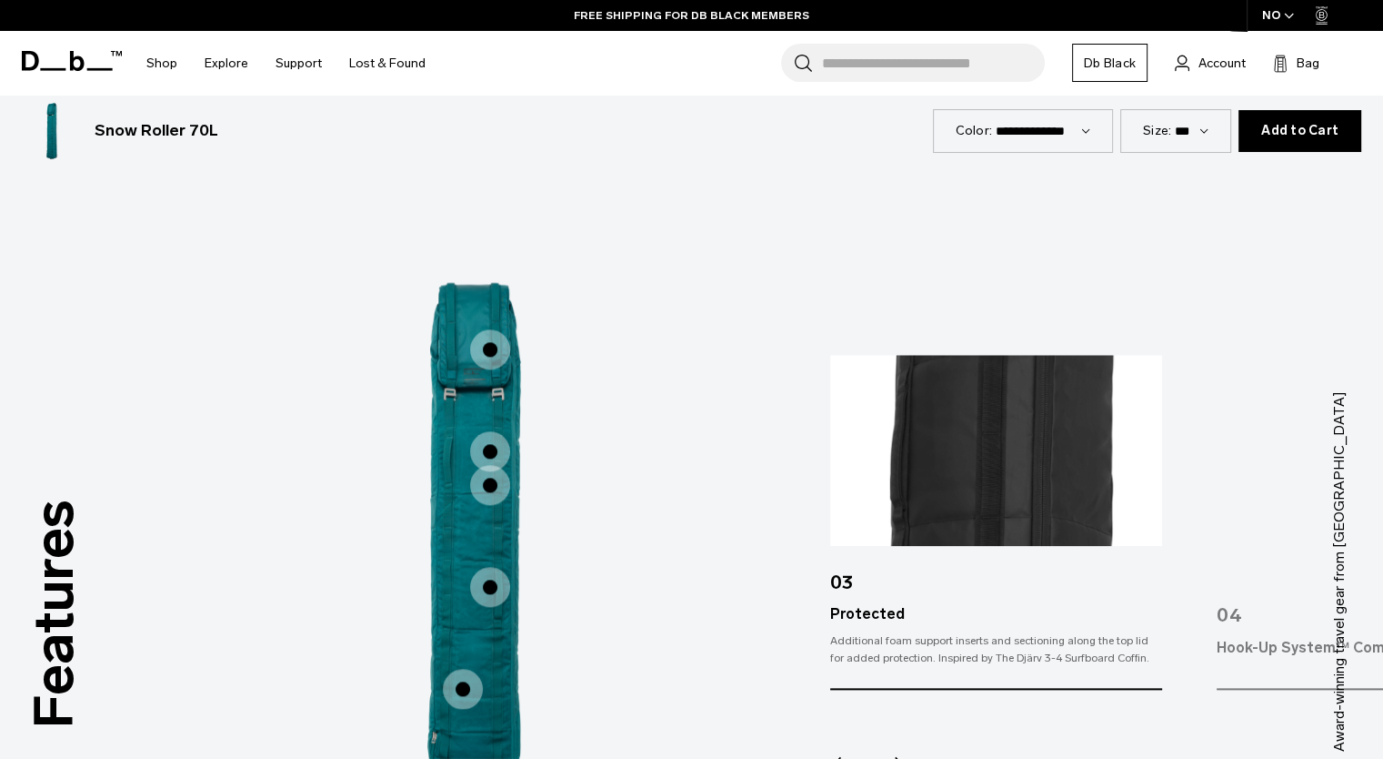
click at [493, 488] on span "1 / 3" at bounding box center [490, 485] width 40 height 40
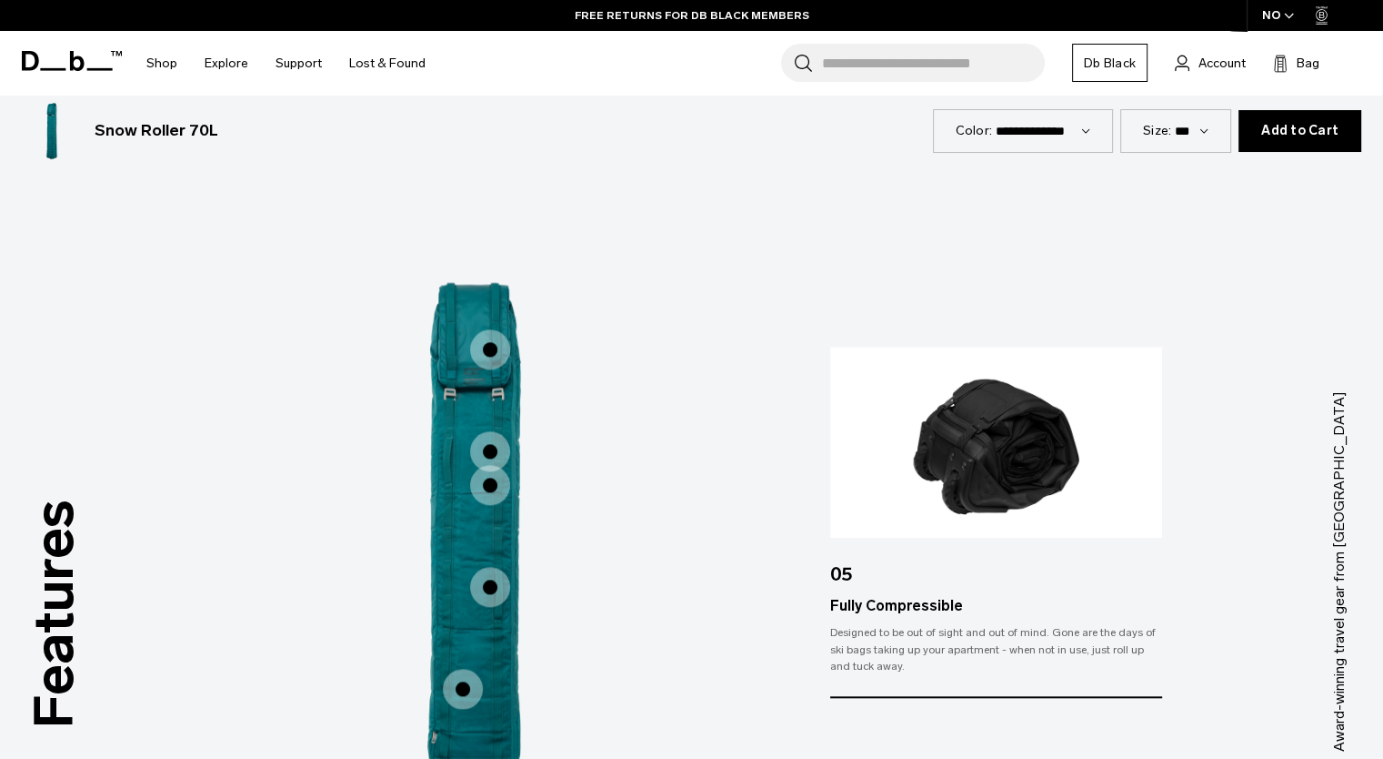
click at [490, 456] on span "1 / 3" at bounding box center [490, 451] width 40 height 40
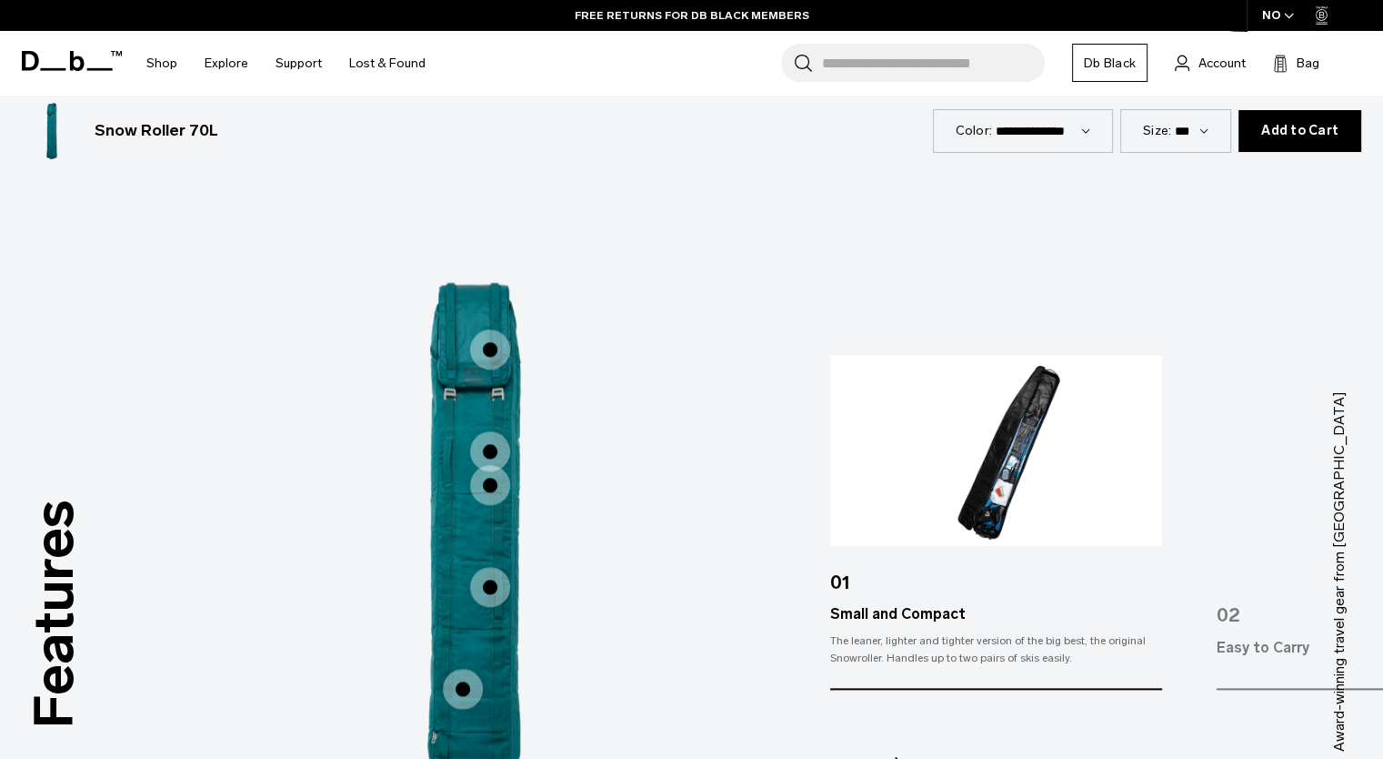
click at [496, 340] on span "1 / 3" at bounding box center [490, 349] width 40 height 40
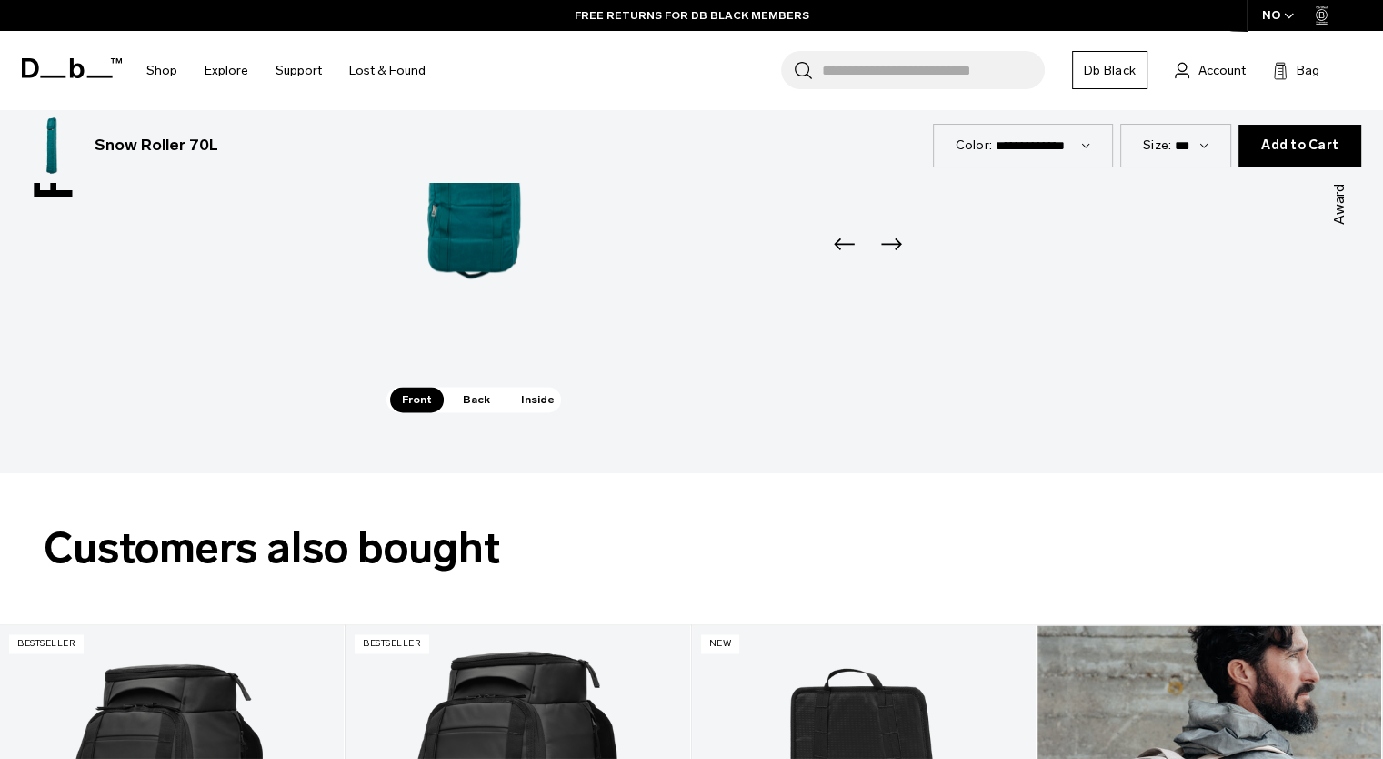
scroll to position [2850, 0]
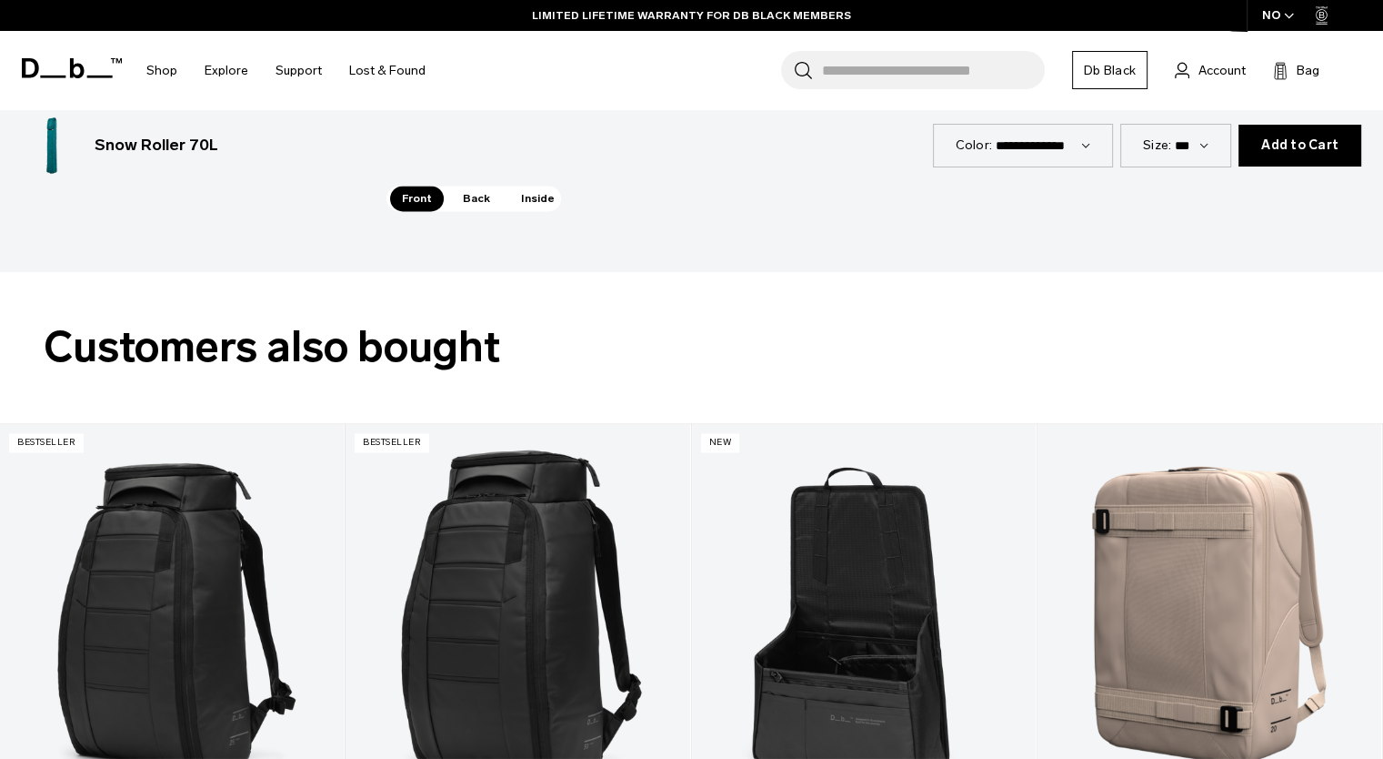
click at [534, 201] on span "Inside" at bounding box center [537, 198] width 57 height 25
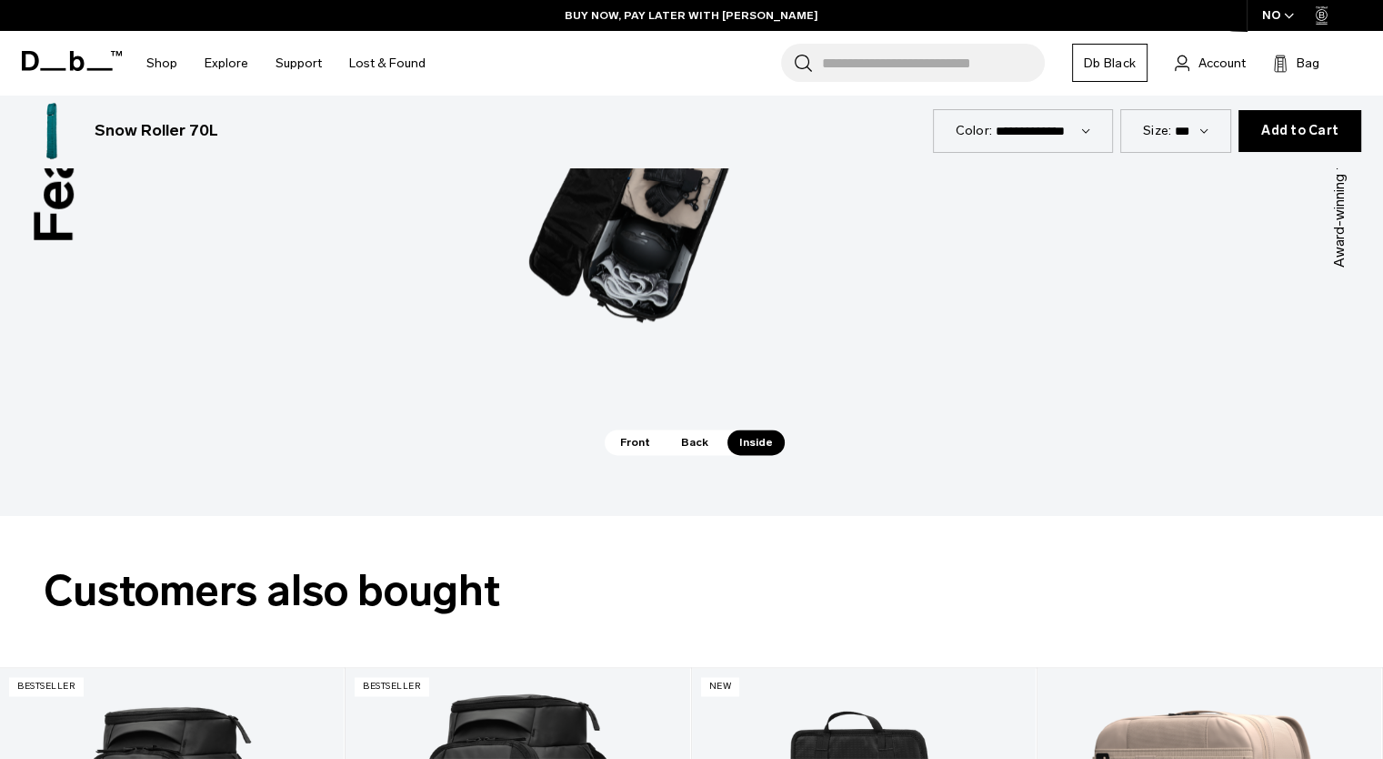
scroll to position [2607, 0]
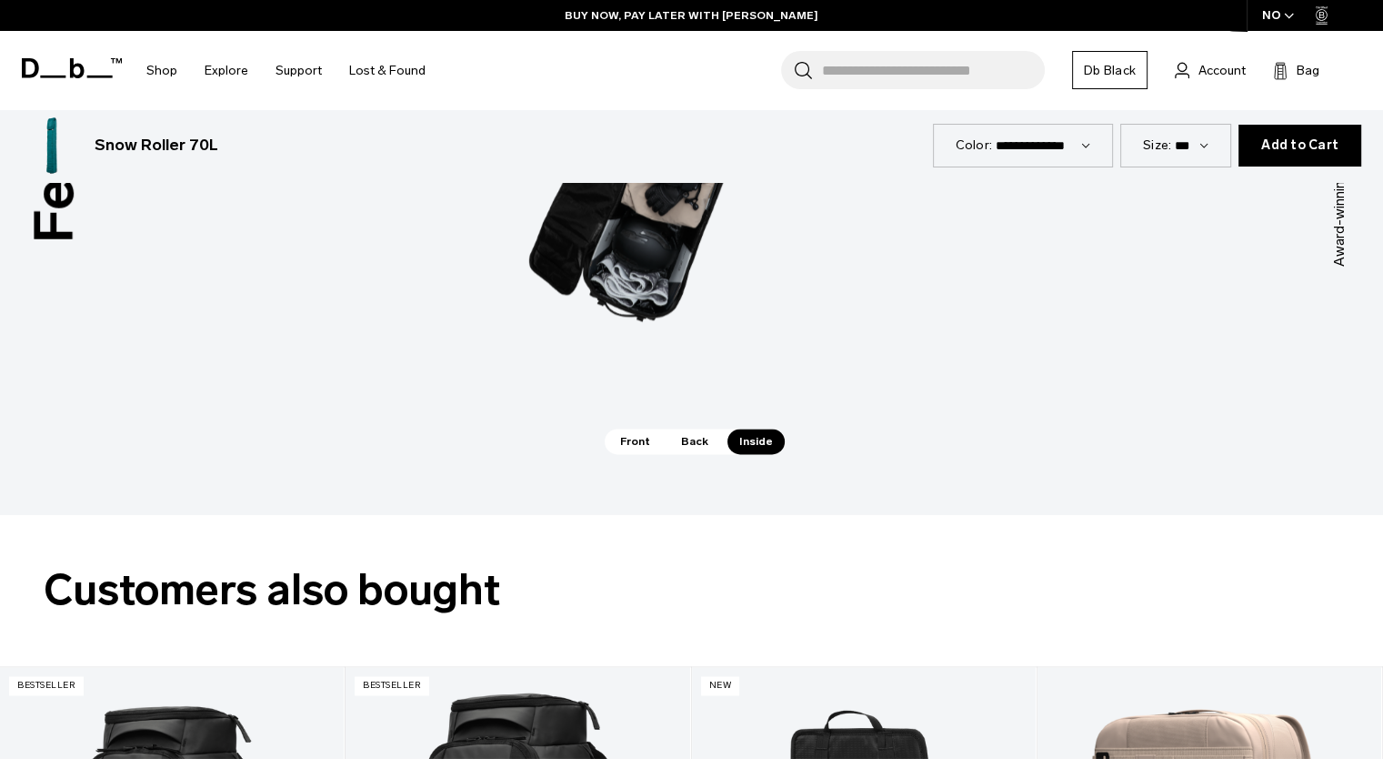
click at [688, 437] on span "Back" at bounding box center [694, 440] width 51 height 25
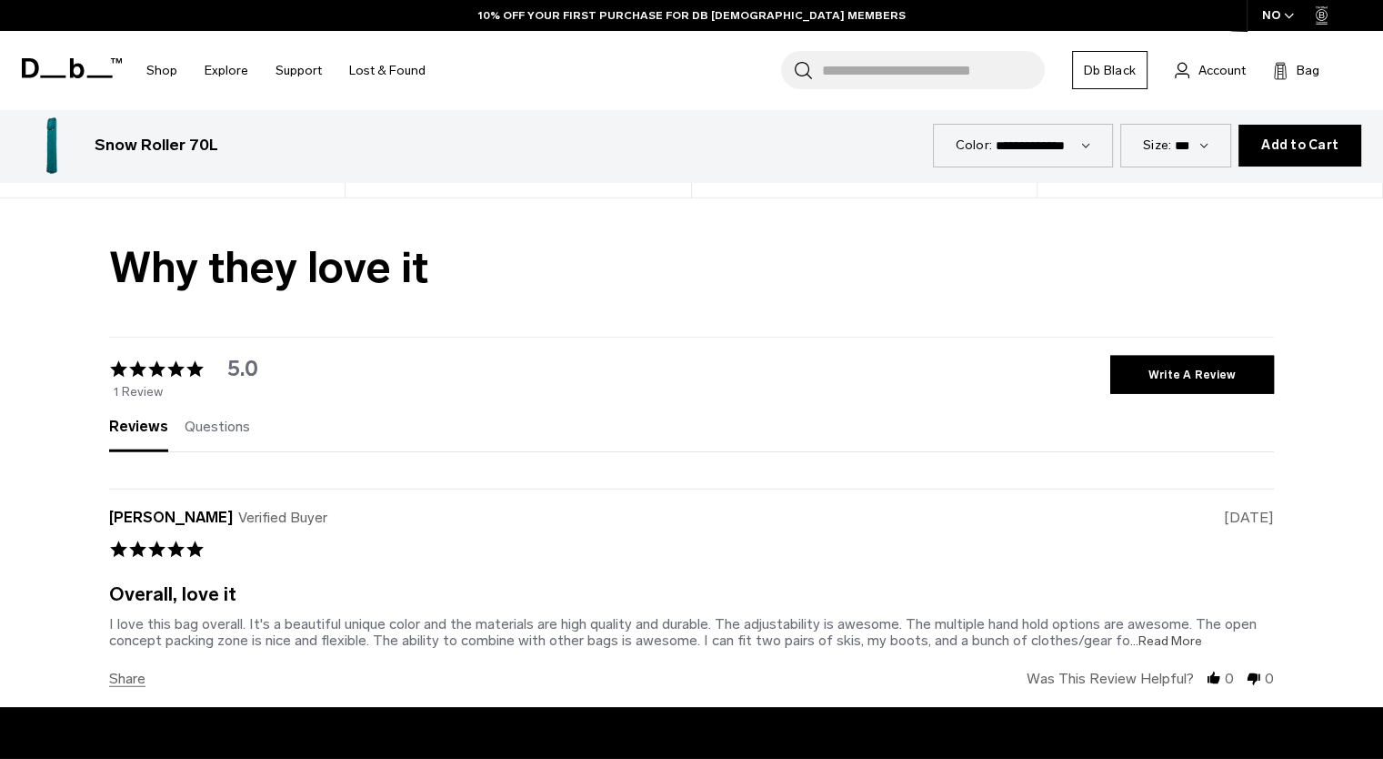
scroll to position [4305, 0]
